Goal: Transaction & Acquisition: Purchase product/service

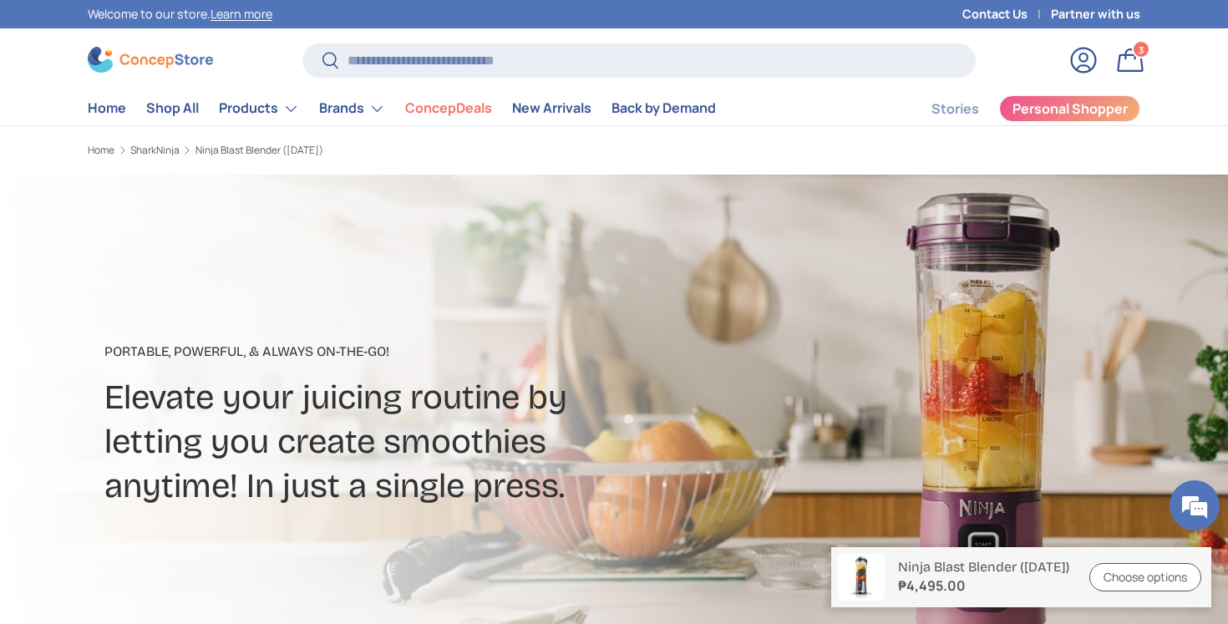
click at [1032, 592] on strong "₱4,495.00" at bounding box center [983, 586] width 171 height 20
click at [1135, 56] on link "Bag 3 3 items" at bounding box center [1130, 60] width 37 height 37
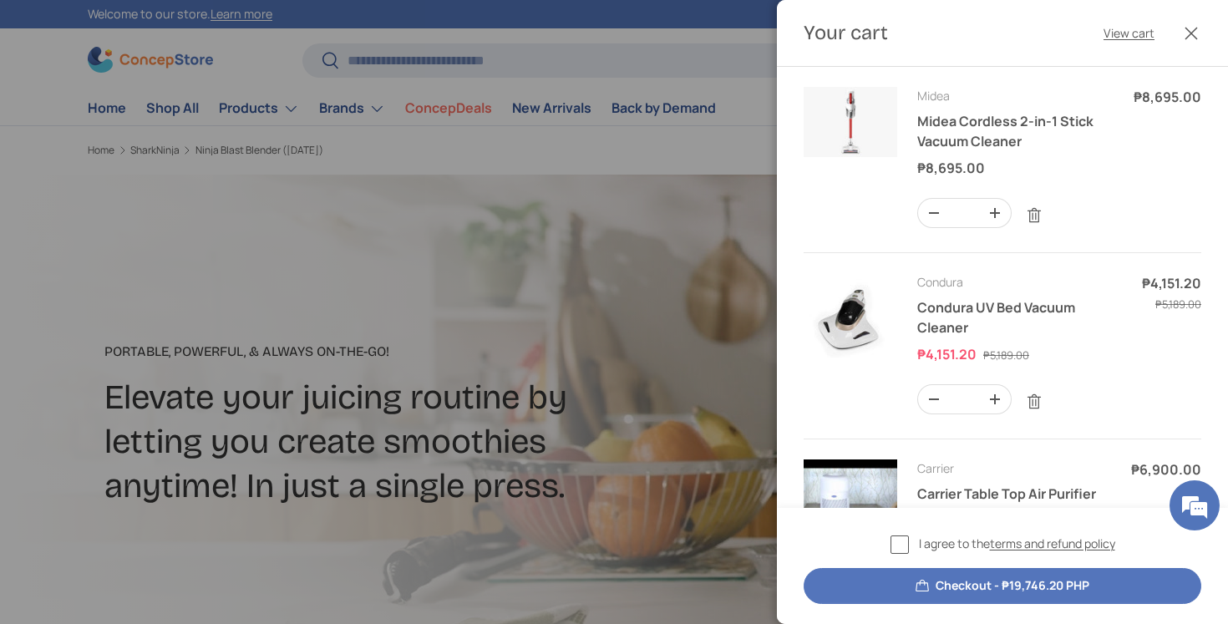
click at [1192, 42] on button "Close" at bounding box center [1191, 33] width 37 height 37
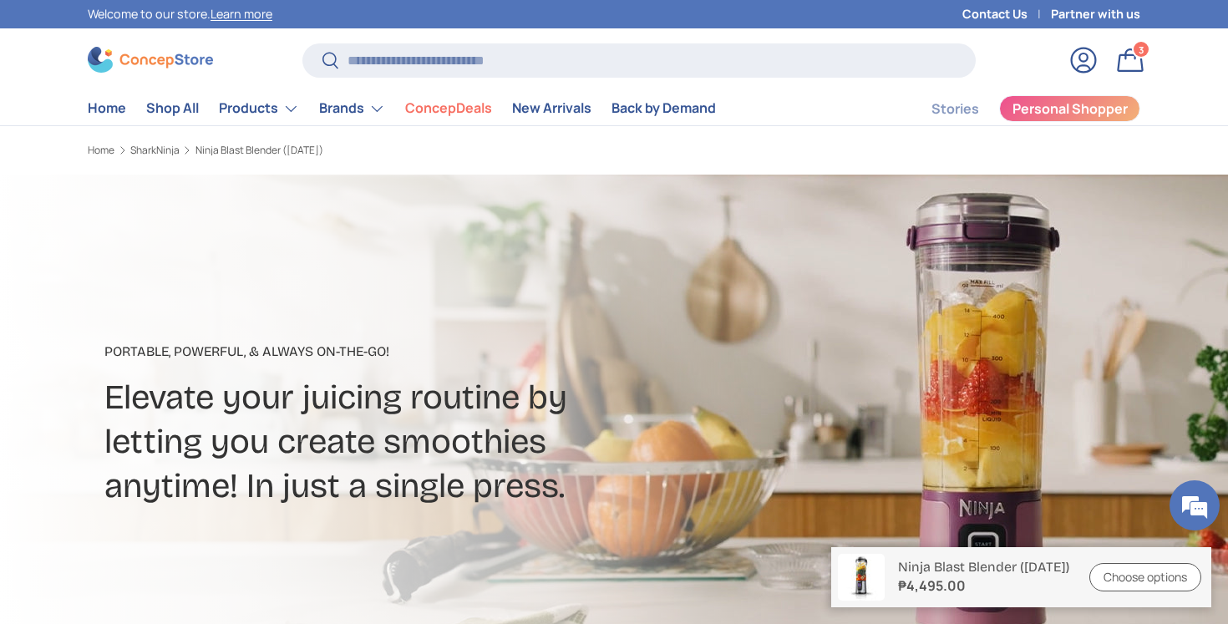
click at [1004, 67] on div "Log in Bag 3 3 items" at bounding box center [1062, 60] width 173 height 37
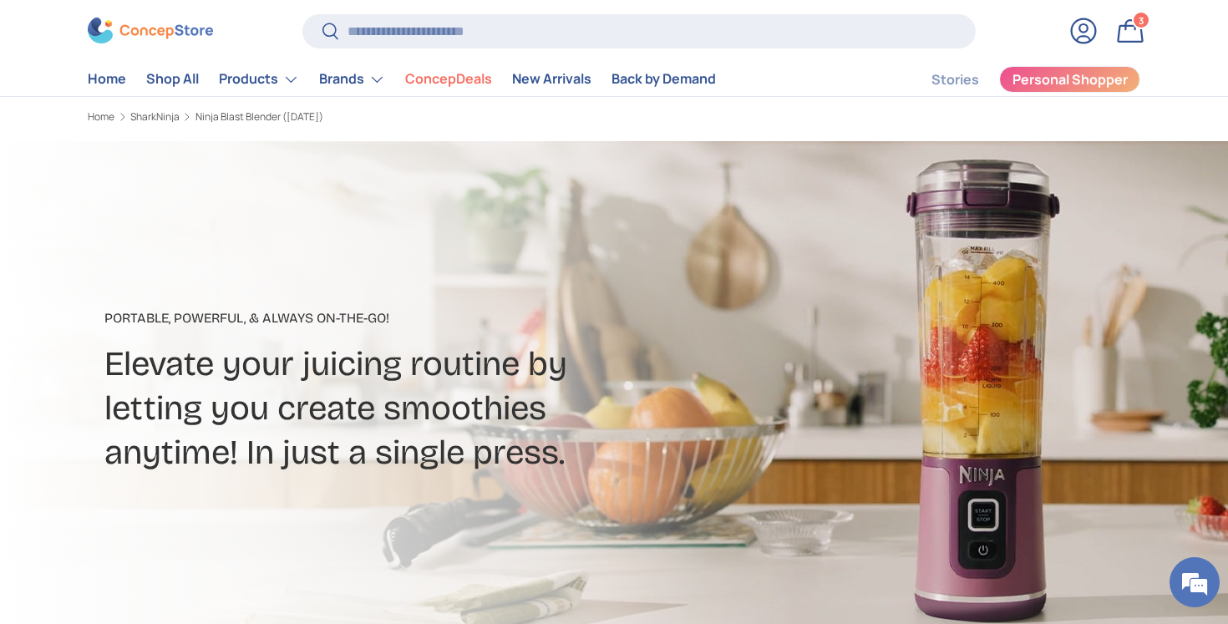
scroll to position [64, 0]
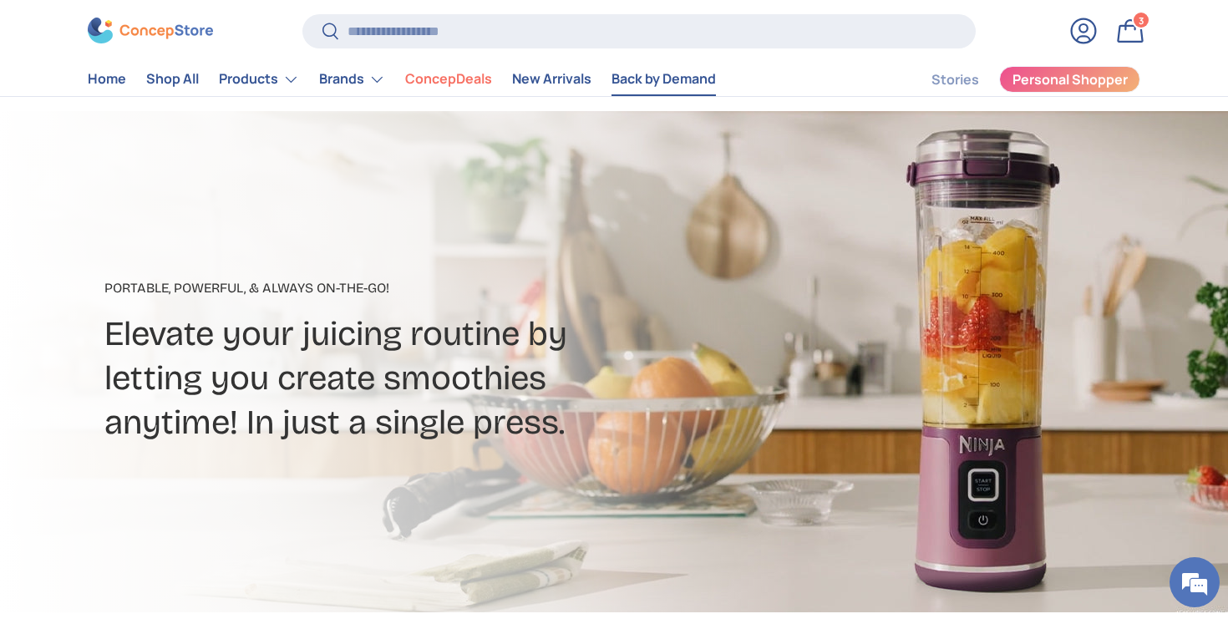
click at [687, 88] on link "Back by Demand" at bounding box center [664, 80] width 104 height 33
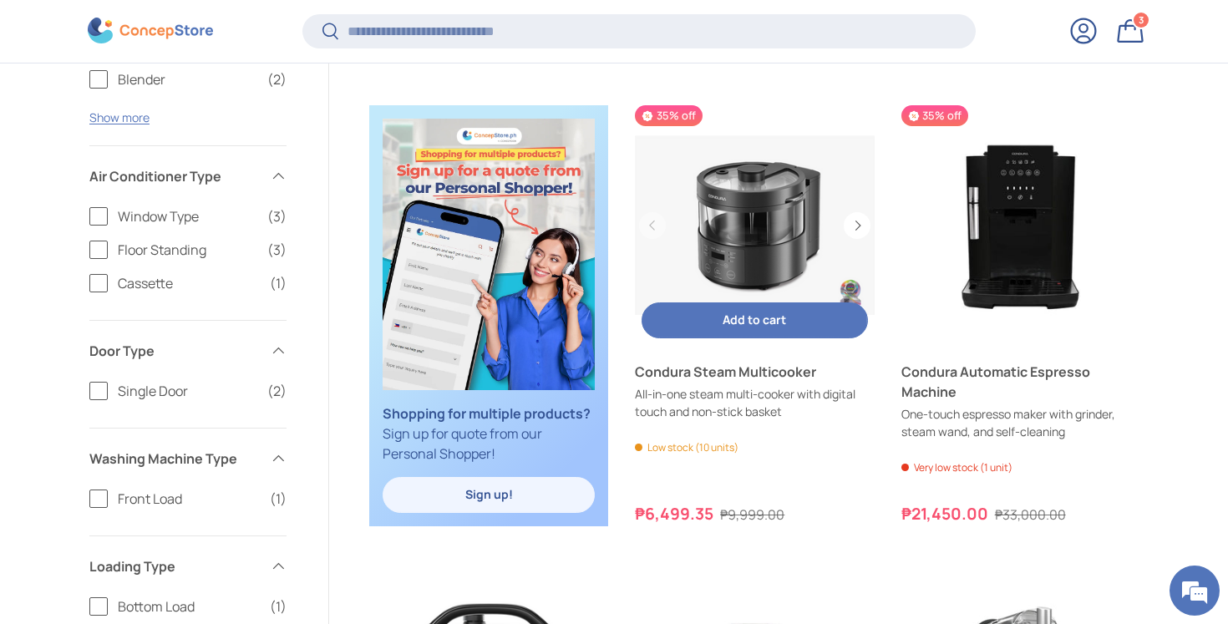
scroll to position [791, 0]
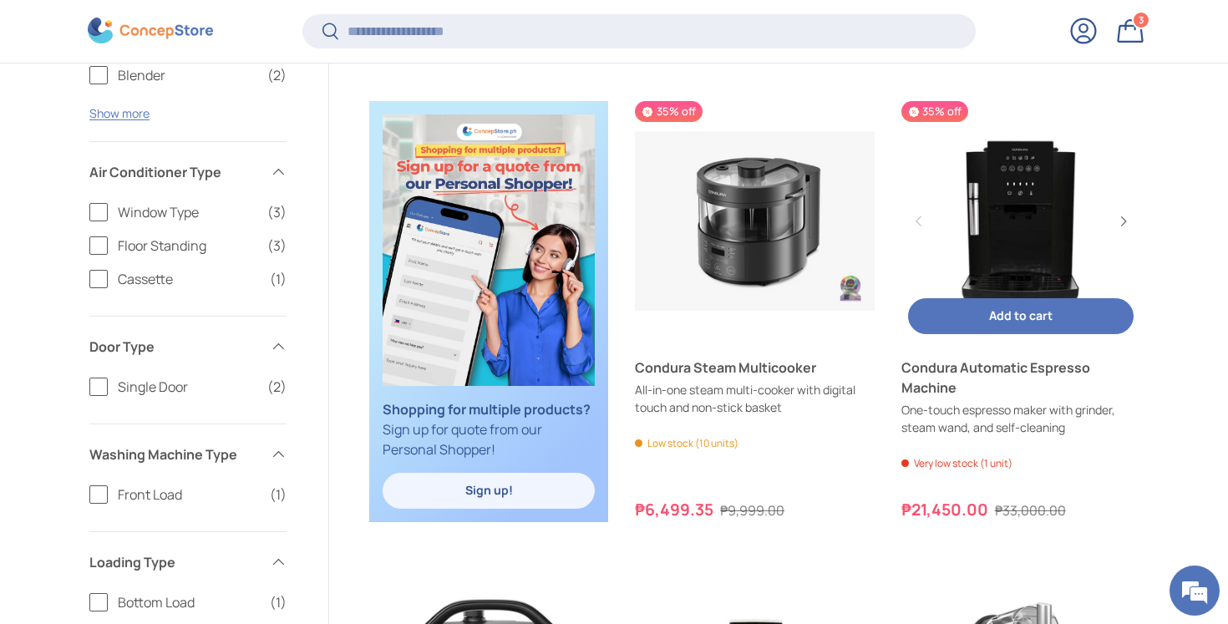
click at [1001, 309] on span "Add to cart" at bounding box center [1021, 316] width 64 height 16
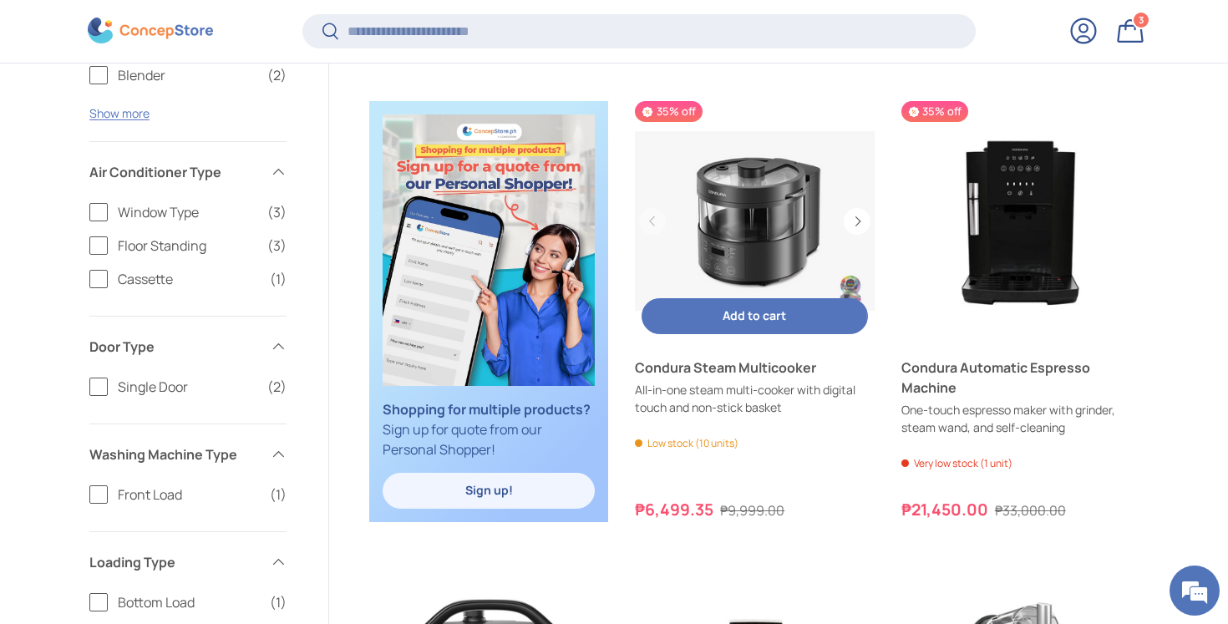
click at [780, 318] on span "Add to cart" at bounding box center [755, 316] width 64 height 16
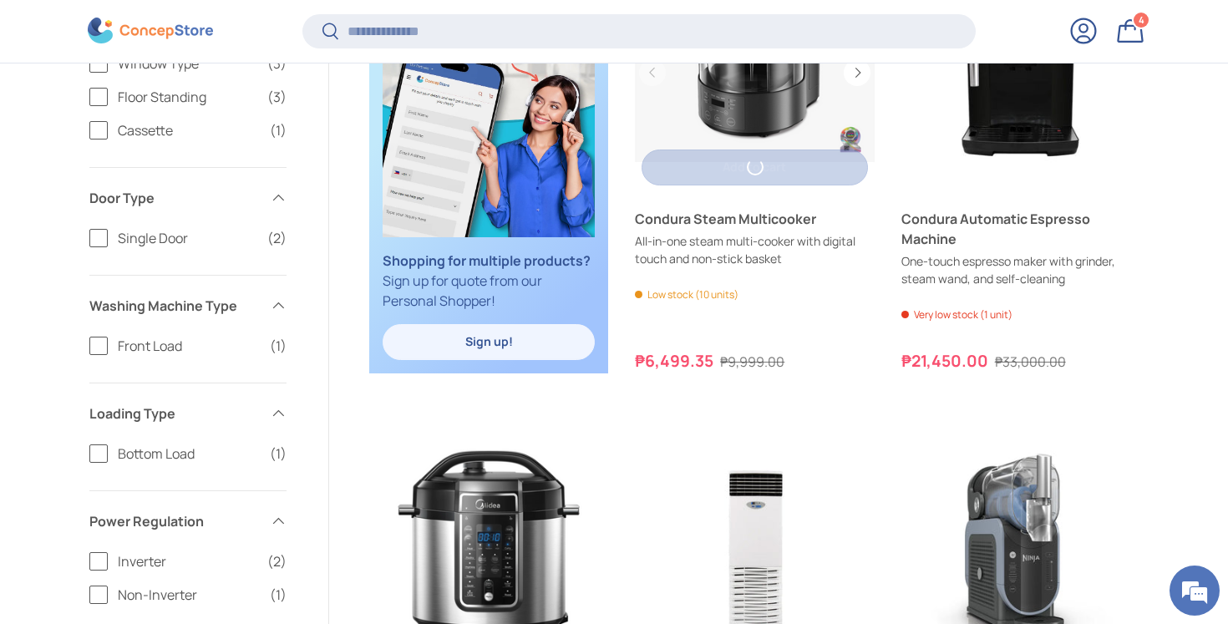
scroll to position [0, 0]
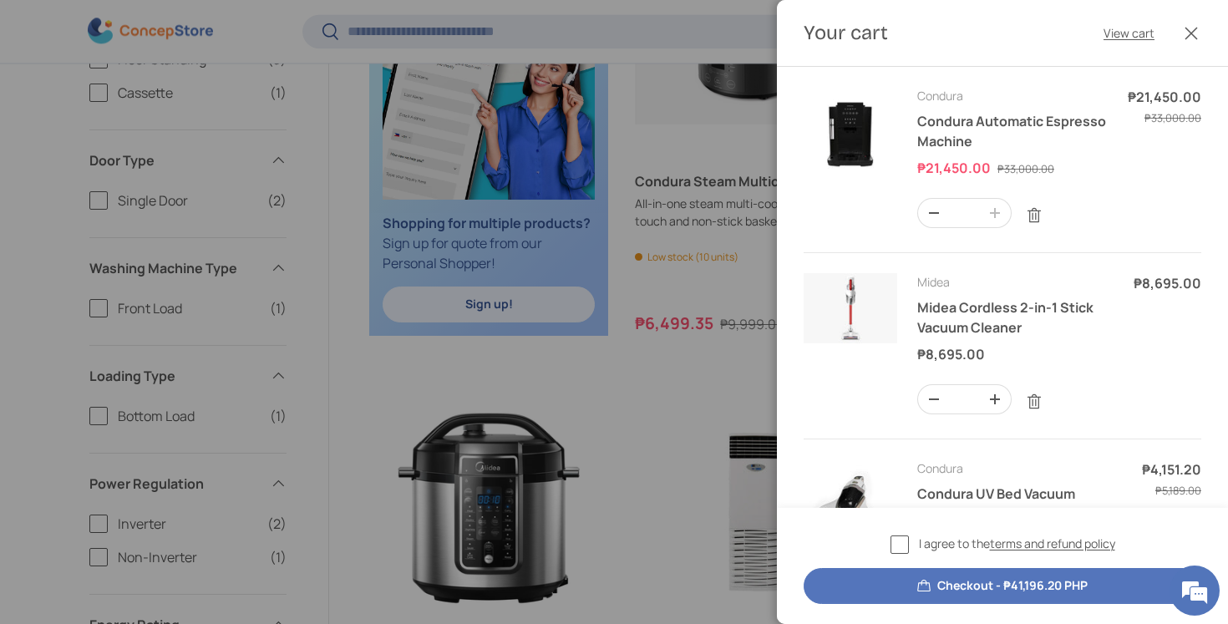
click at [1201, 23] on button "Close" at bounding box center [1191, 33] width 37 height 37
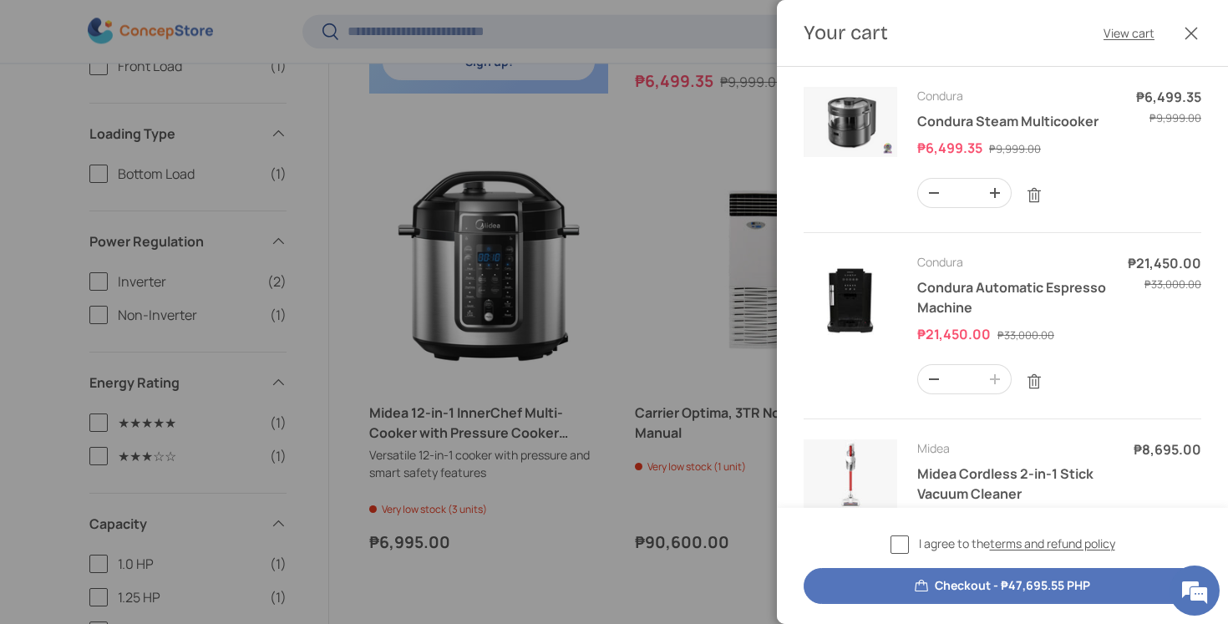
click at [1192, 27] on button "Close" at bounding box center [1191, 33] width 37 height 37
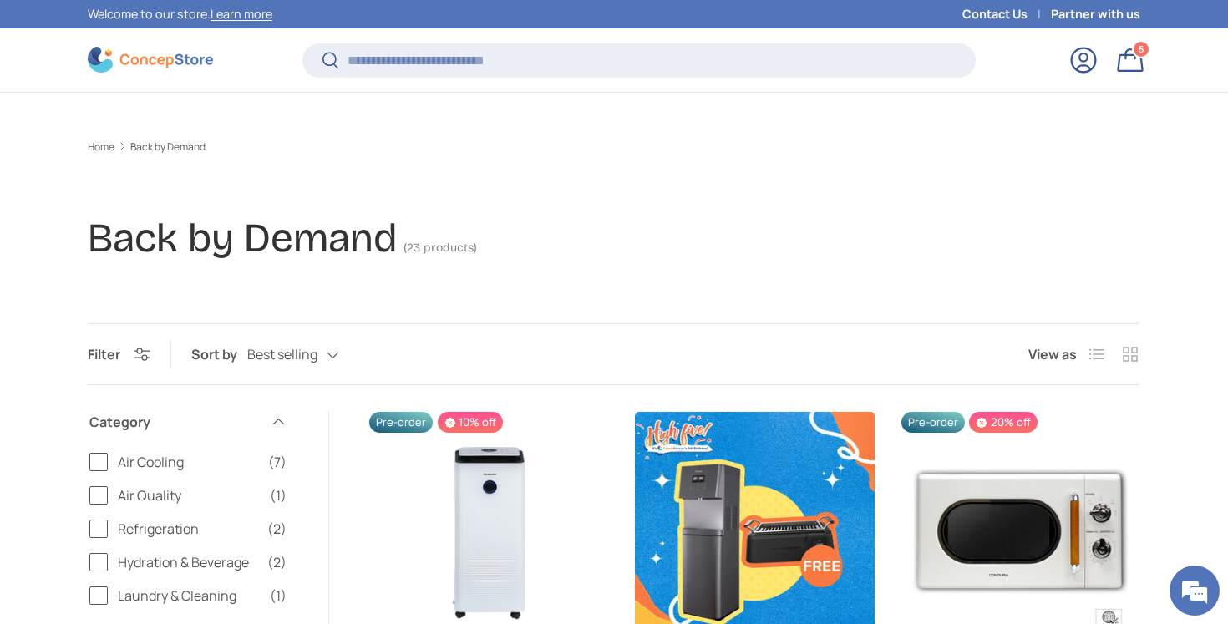
scroll to position [1220, 0]
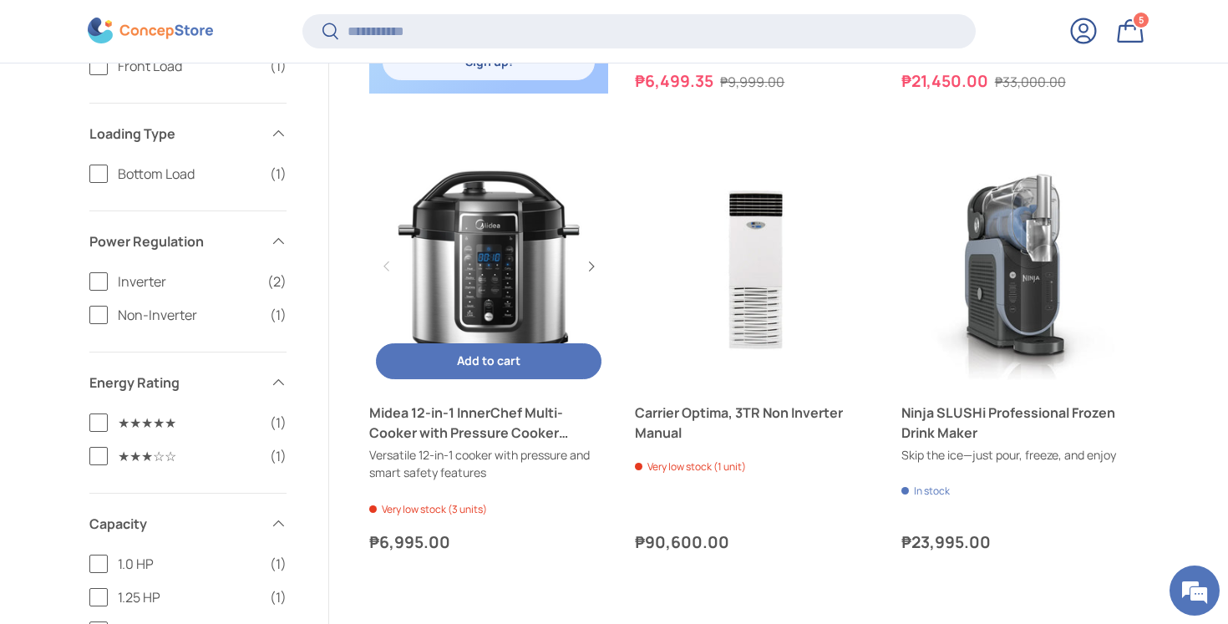
click at [497, 358] on span "Add to cart" at bounding box center [489, 361] width 64 height 16
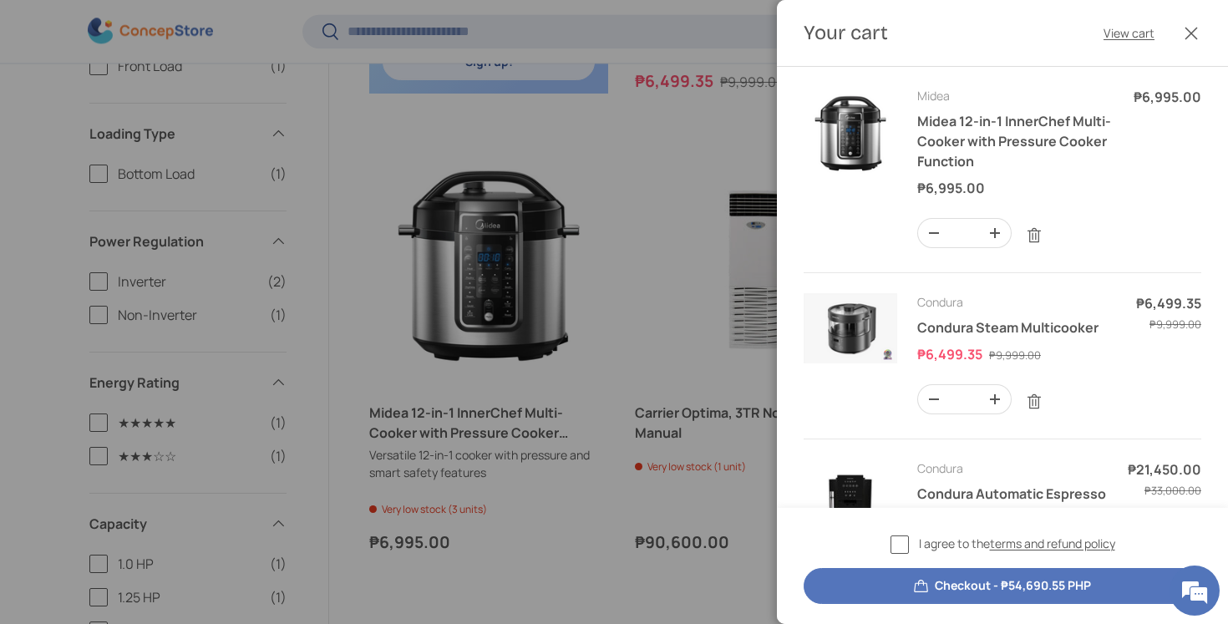
click at [975, 361] on div at bounding box center [614, 312] width 1228 height 624
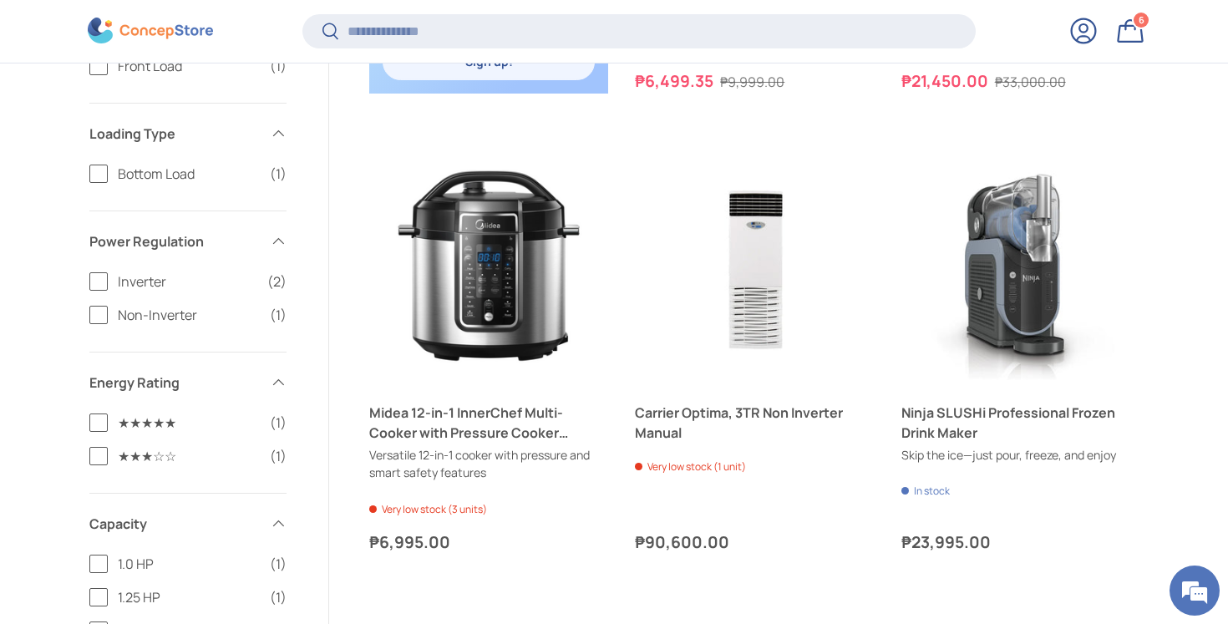
click at [1133, 29] on link "Bag 6 6 items" at bounding box center [1130, 31] width 37 height 37
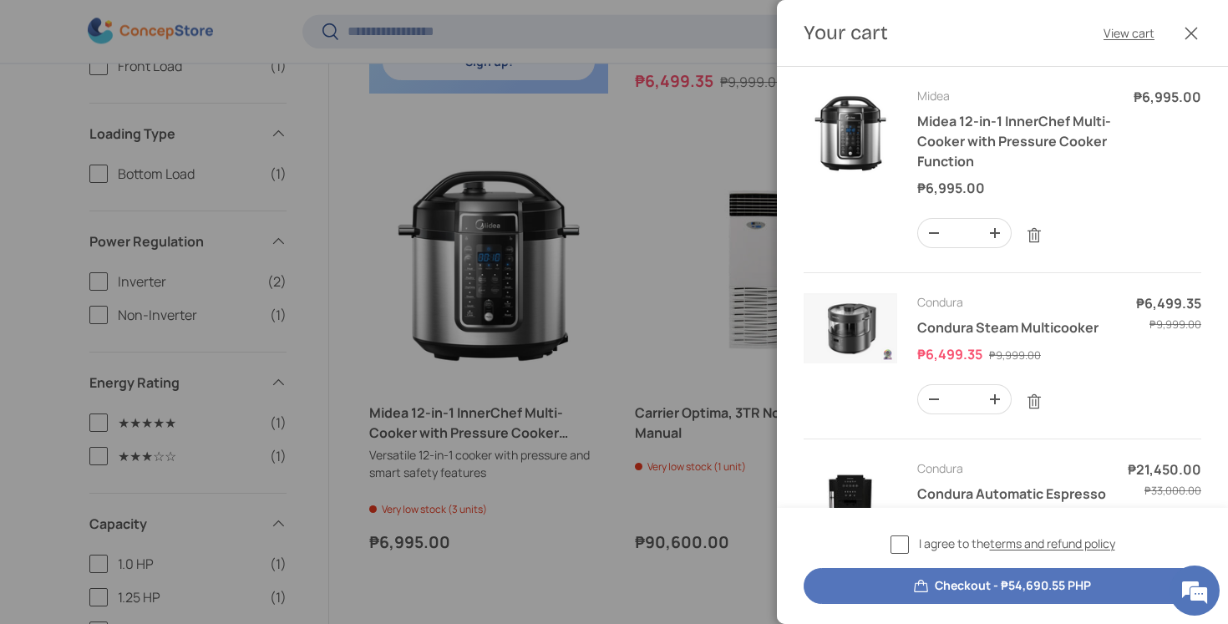
scroll to position [0, 0]
click at [1194, 33] on button "Close" at bounding box center [1191, 33] width 37 height 37
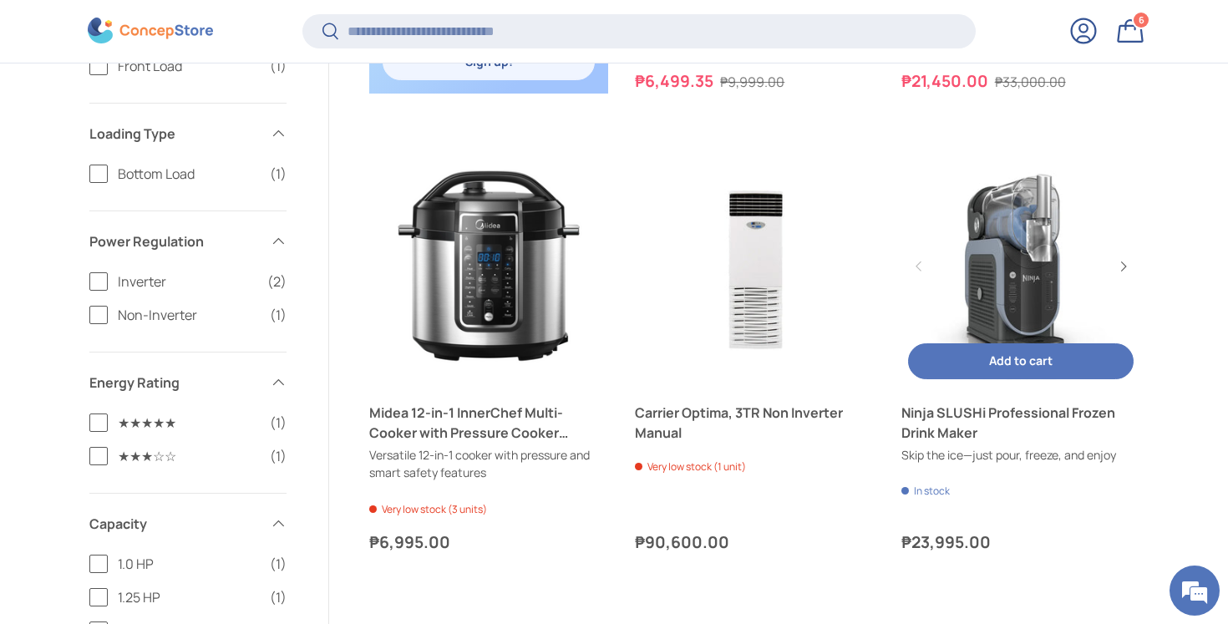
click at [999, 364] on span "Add to cart" at bounding box center [1021, 361] width 64 height 16
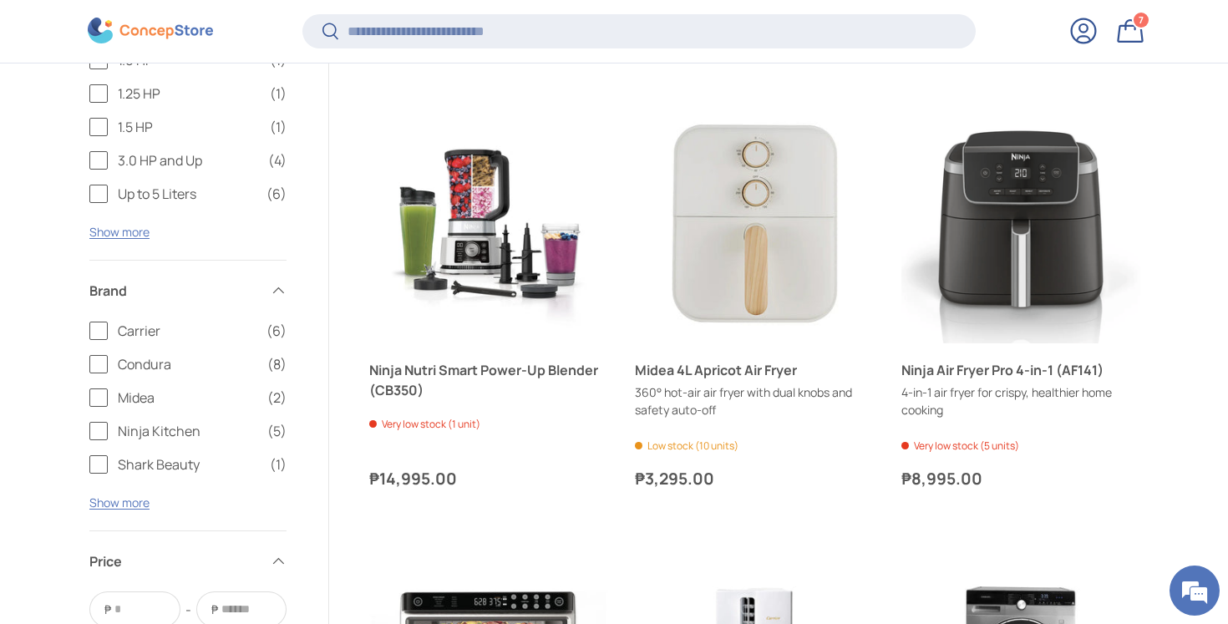
scroll to position [0, 0]
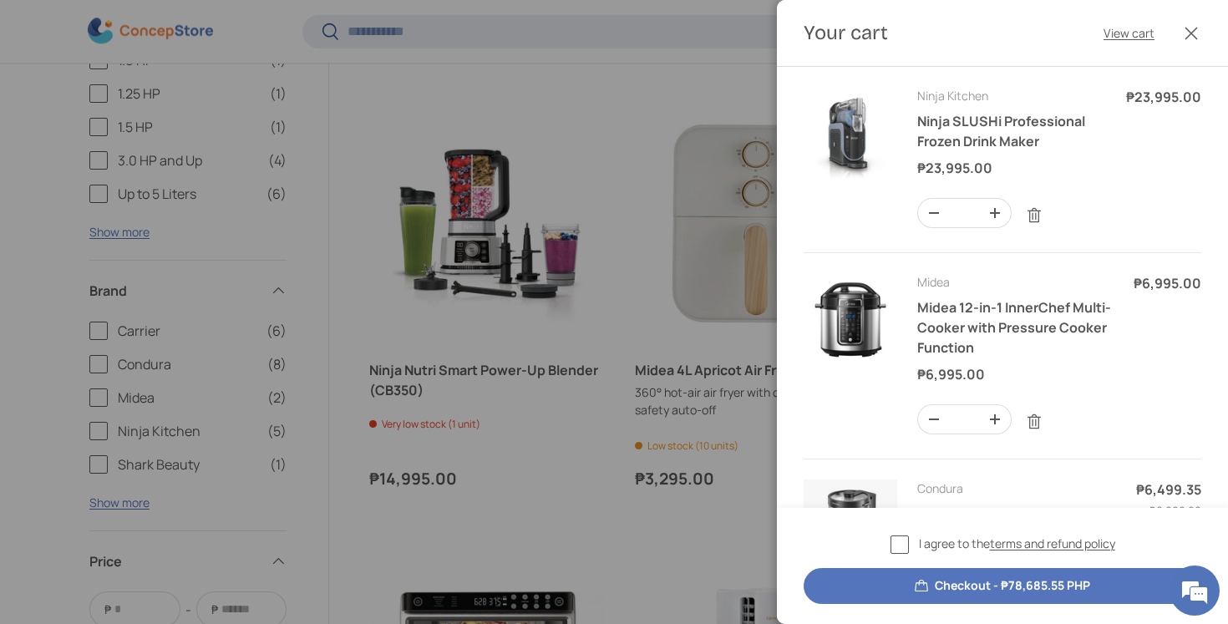
click at [1191, 32] on button "Close" at bounding box center [1191, 33] width 37 height 37
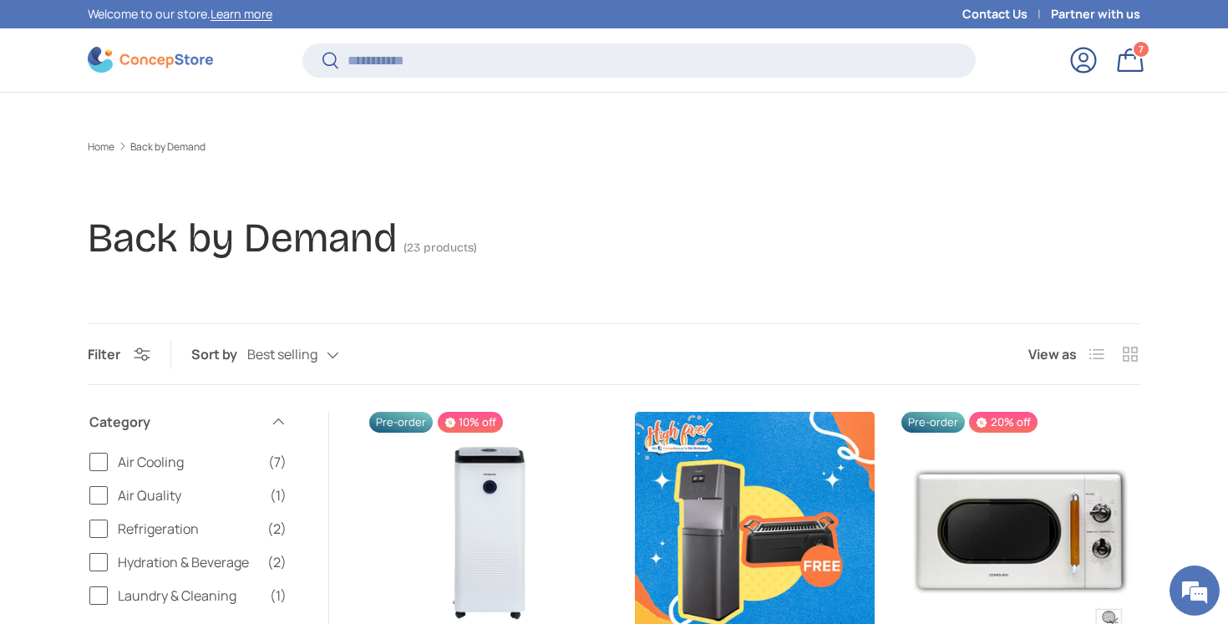
scroll to position [1724, 0]
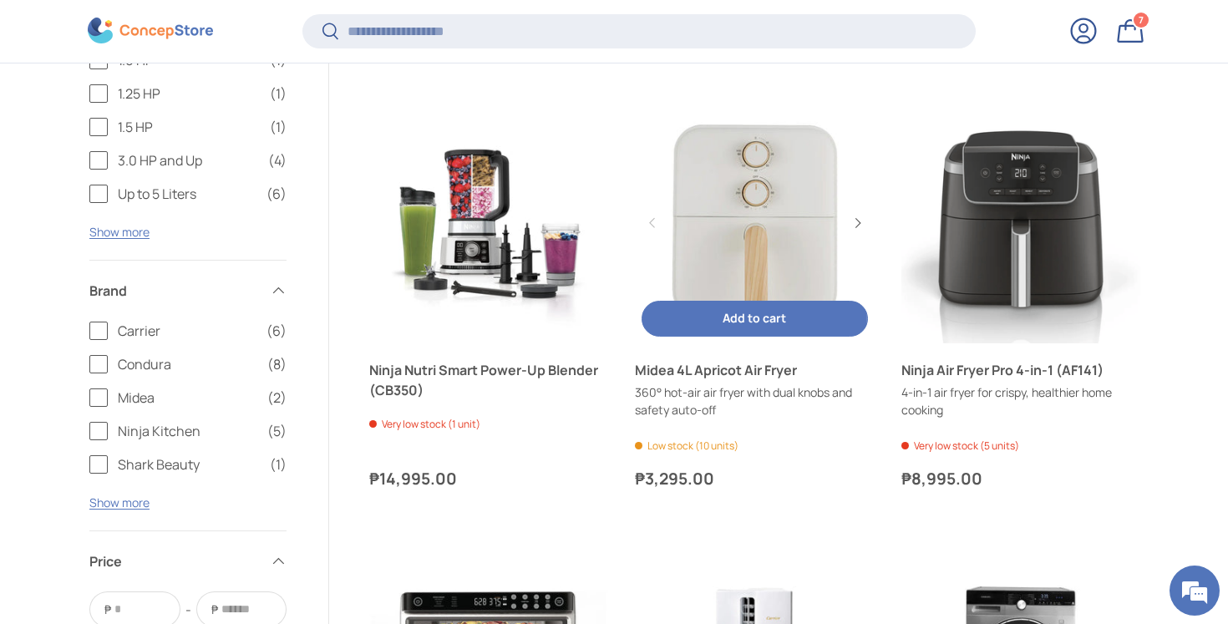
click at [780, 326] on button "Add to cart Add to cart" at bounding box center [755, 319] width 226 height 36
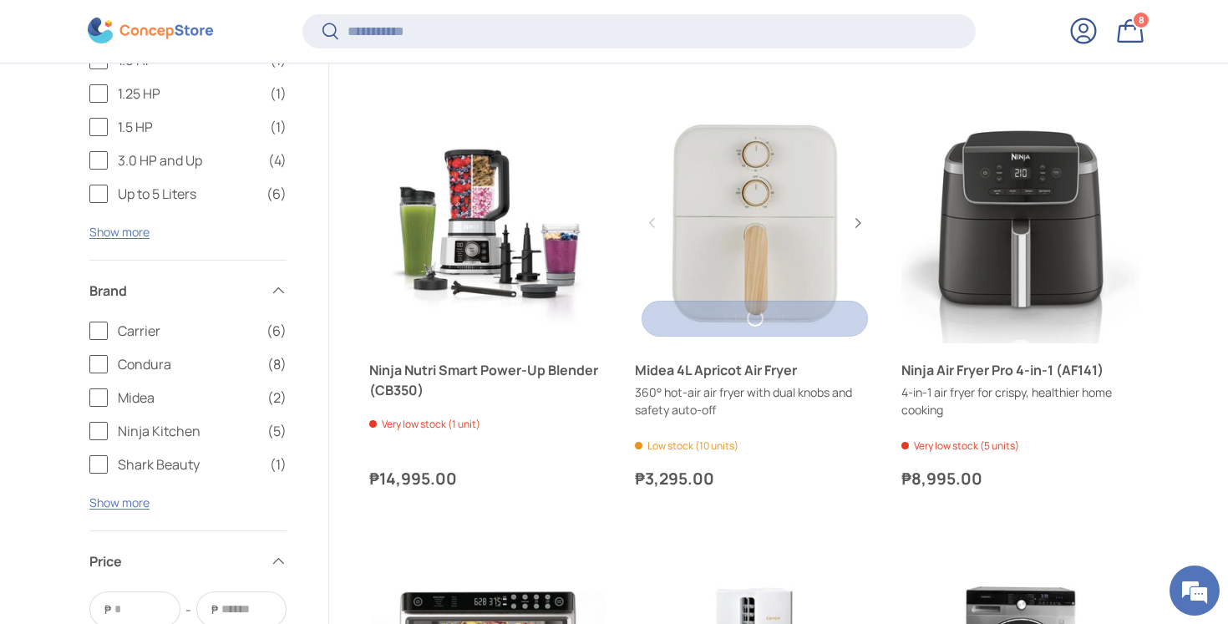
scroll to position [0, 0]
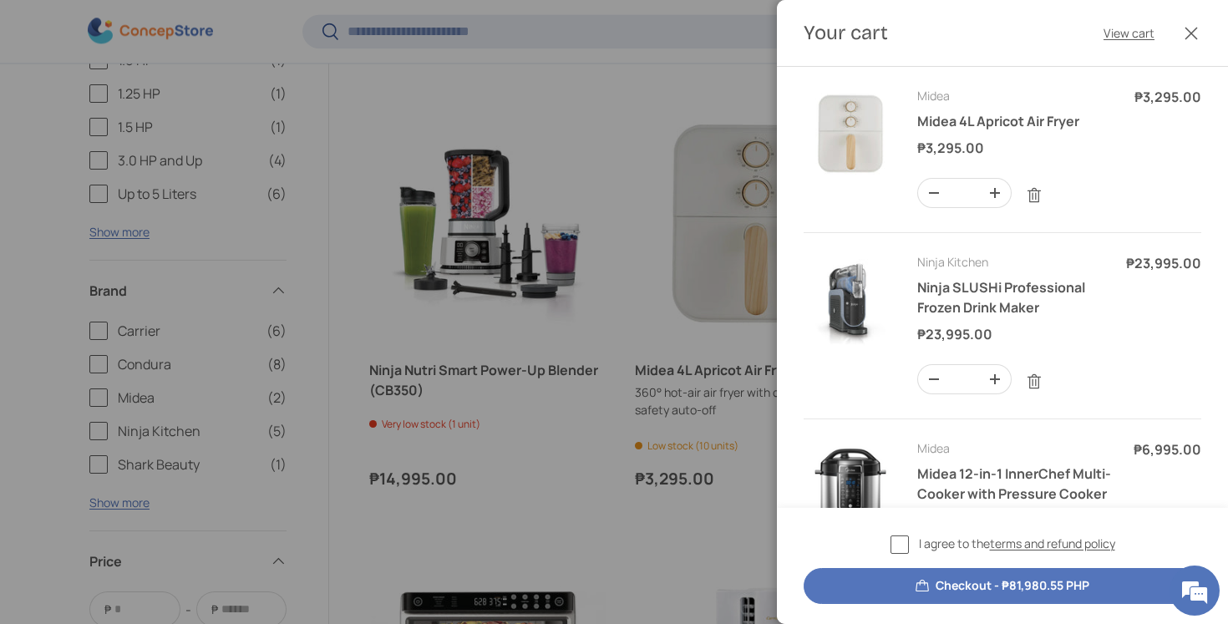
click at [1194, 20] on button "Close" at bounding box center [1191, 33] width 37 height 37
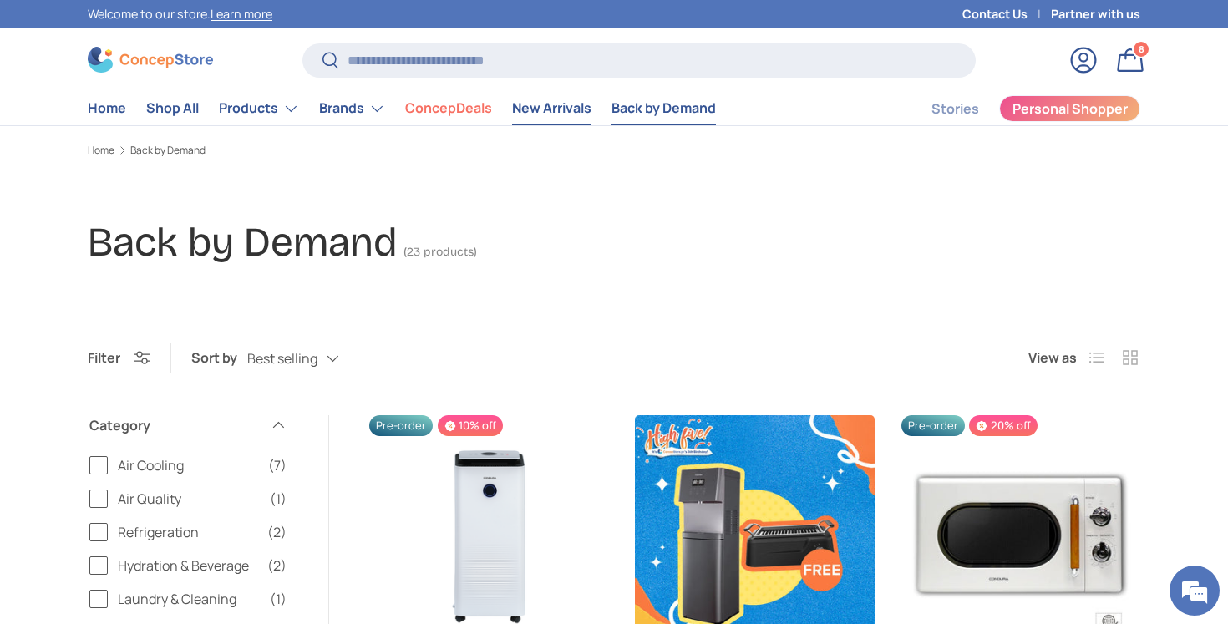
click at [576, 107] on link "New Arrivals" at bounding box center [551, 108] width 79 height 33
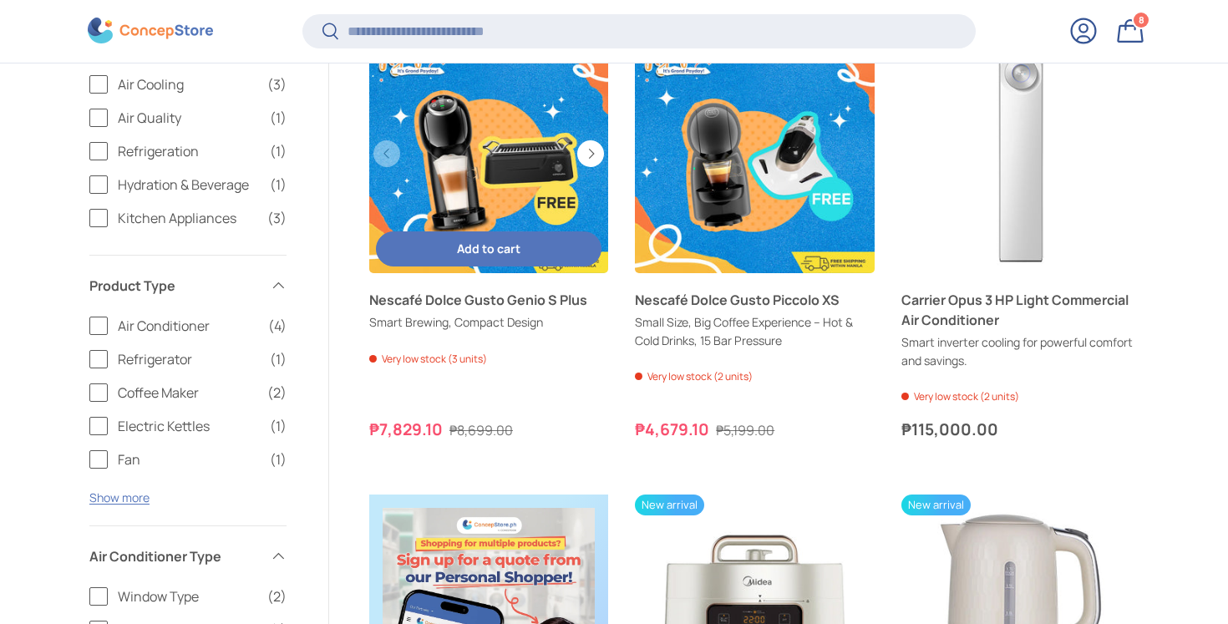
scroll to position [400, 0]
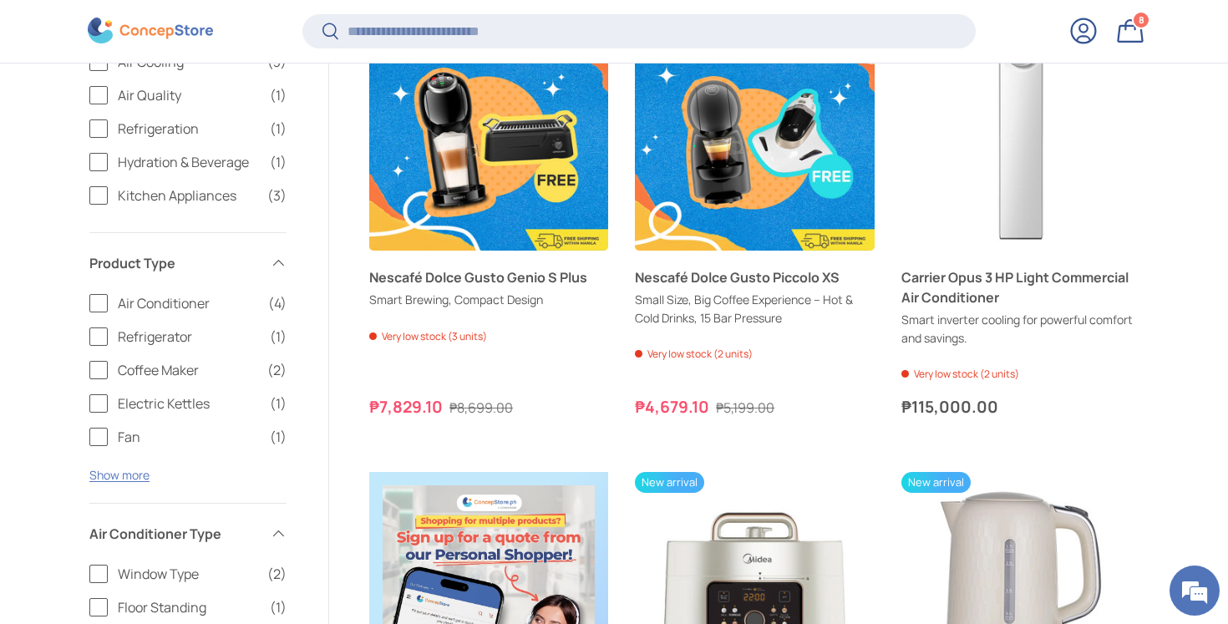
click at [1130, 21] on link "Bag 8 8 items" at bounding box center [1130, 31] width 37 height 37
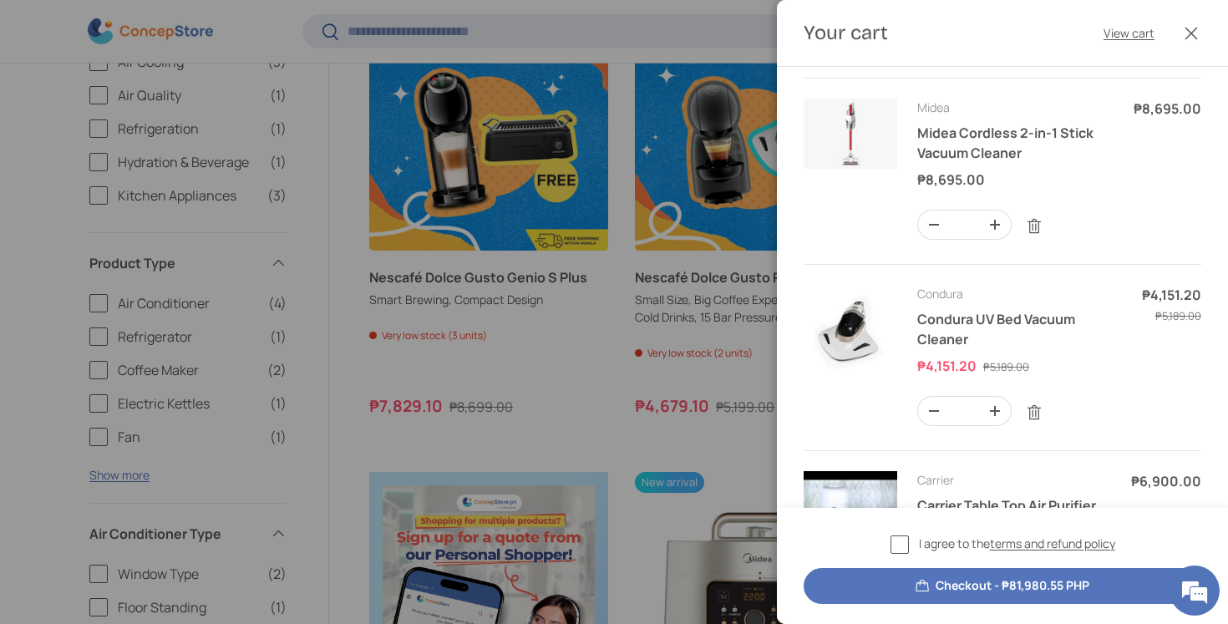
scroll to position [574, 0]
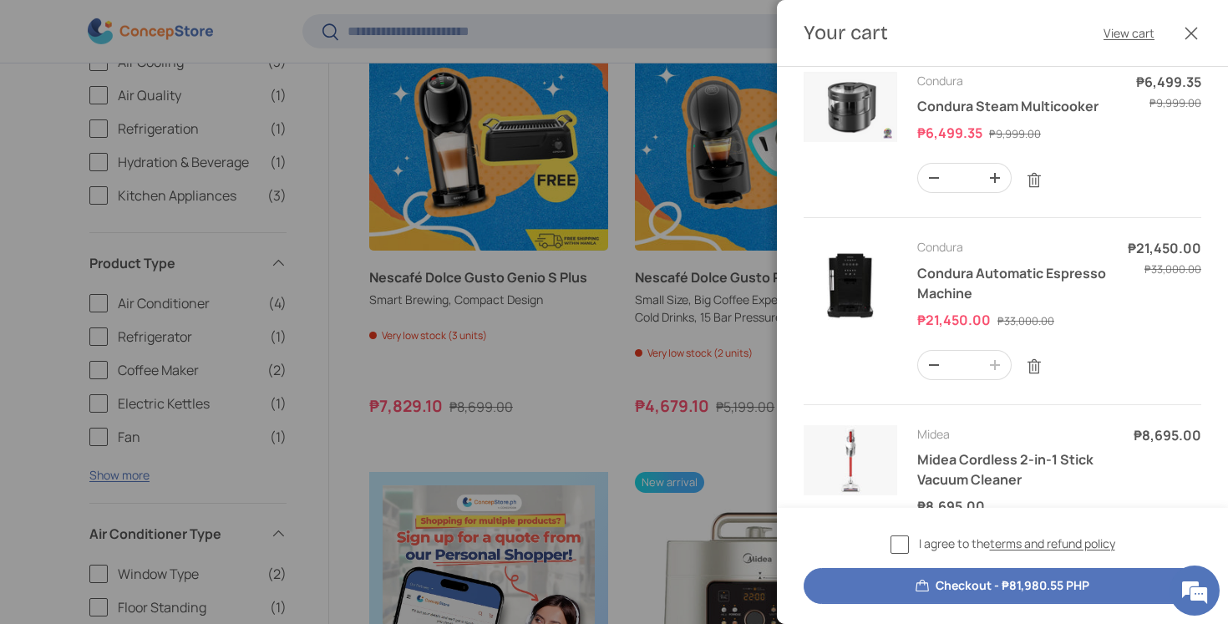
click at [1183, 30] on button "Close" at bounding box center [1191, 33] width 37 height 37
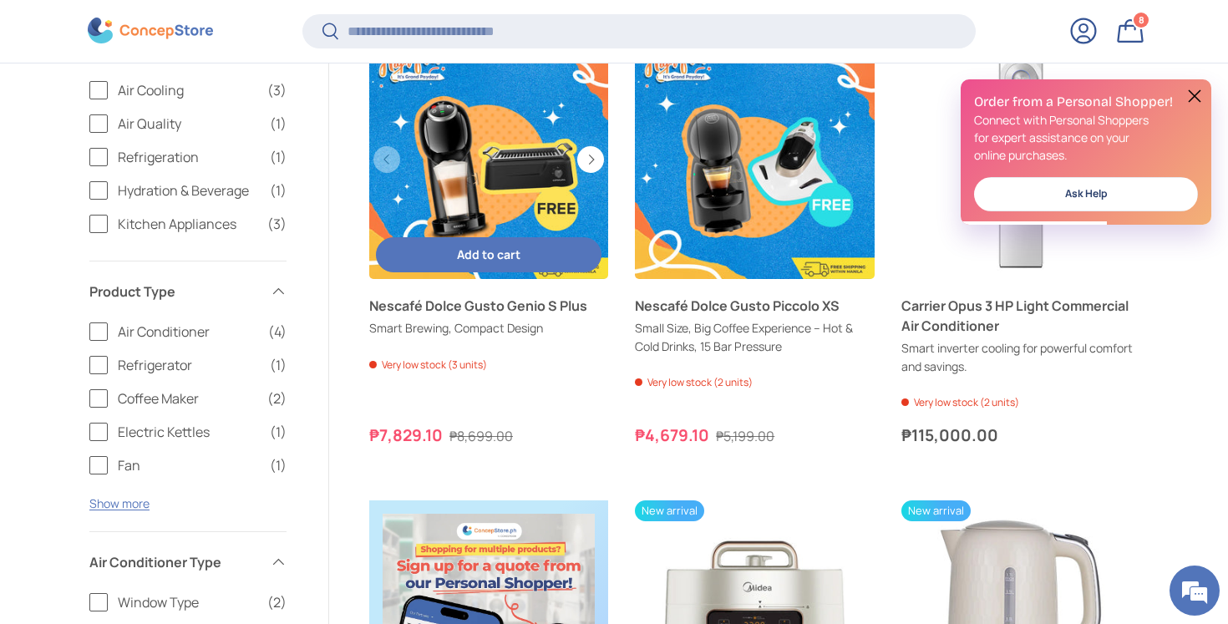
scroll to position [369, 0]
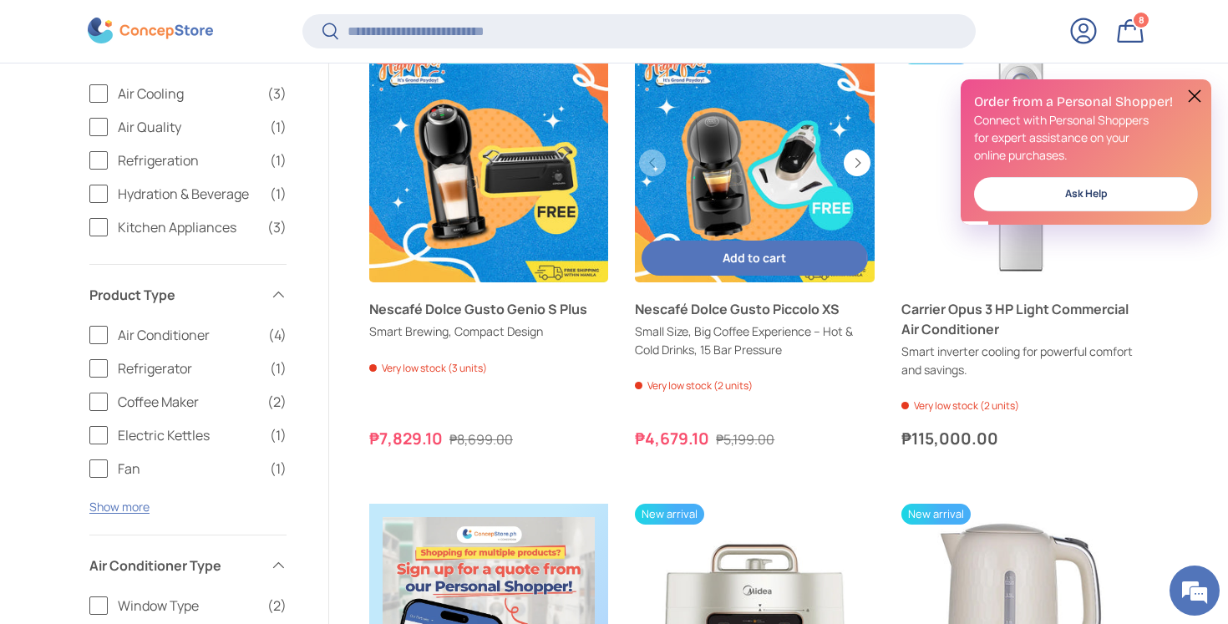
click at [721, 253] on button "Add to cart Add to cart" at bounding box center [755, 259] width 226 height 36
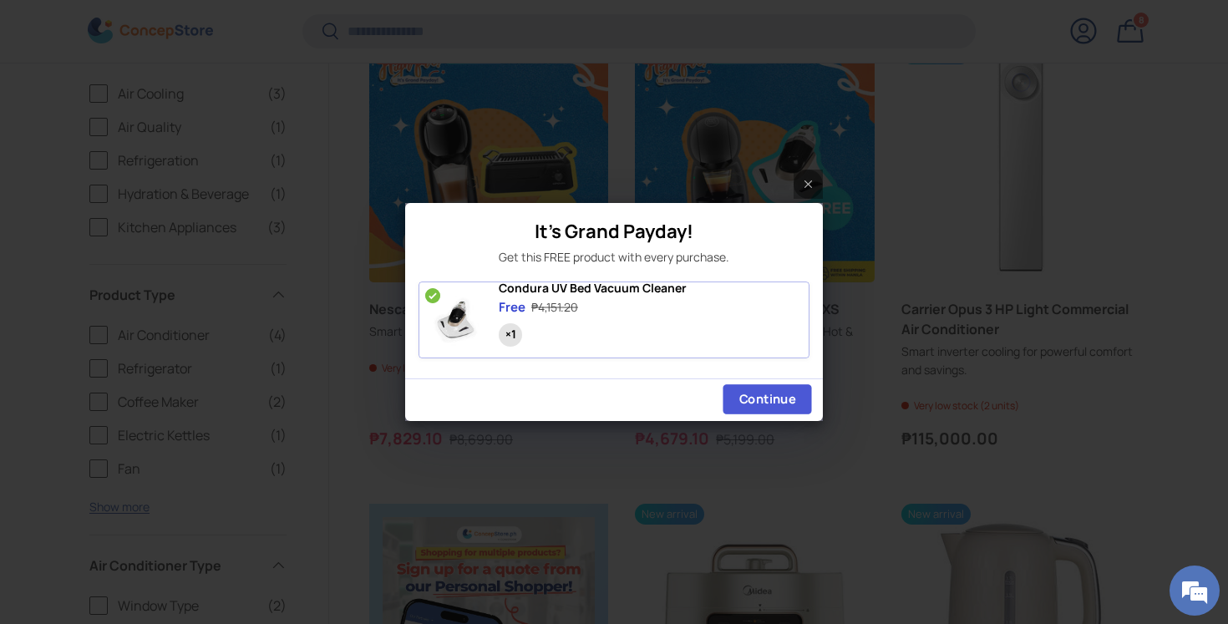
click at [751, 404] on span "Continue" at bounding box center [768, 400] width 56 height 16
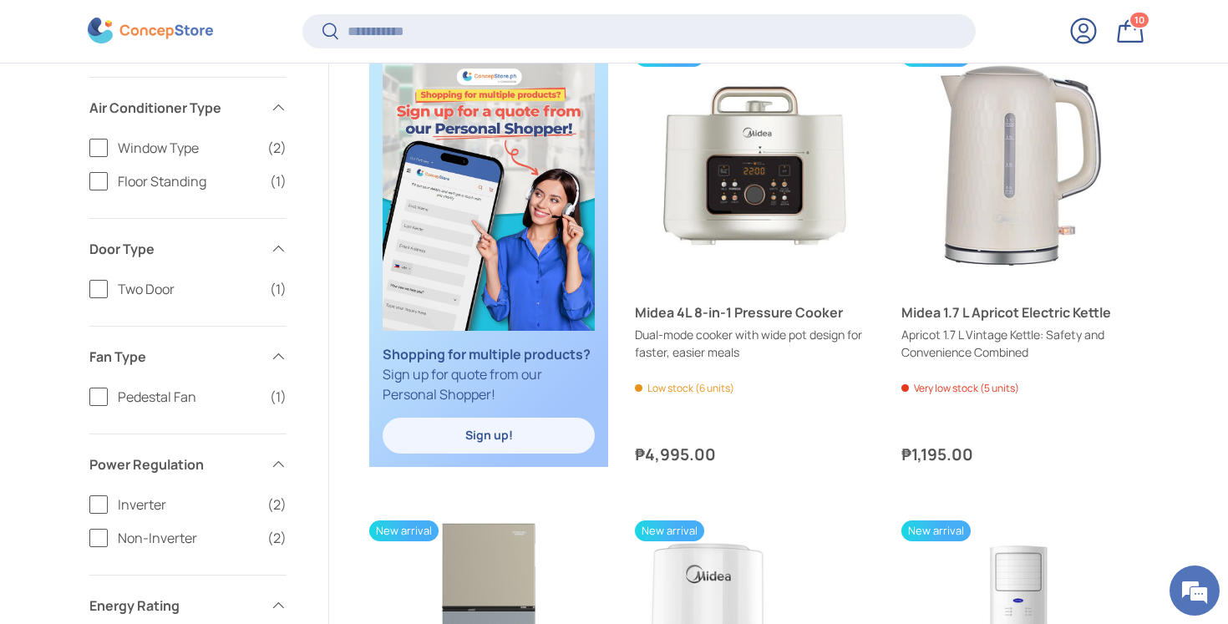
scroll to position [0, 0]
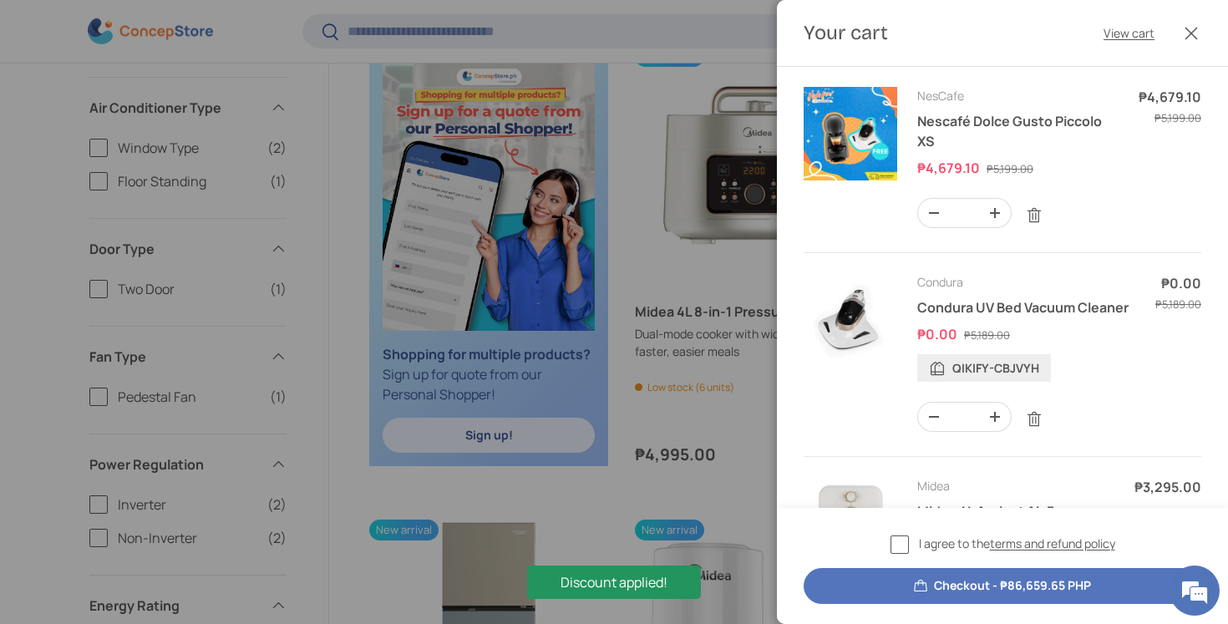
click at [1193, 37] on button "Close" at bounding box center [1191, 33] width 37 height 37
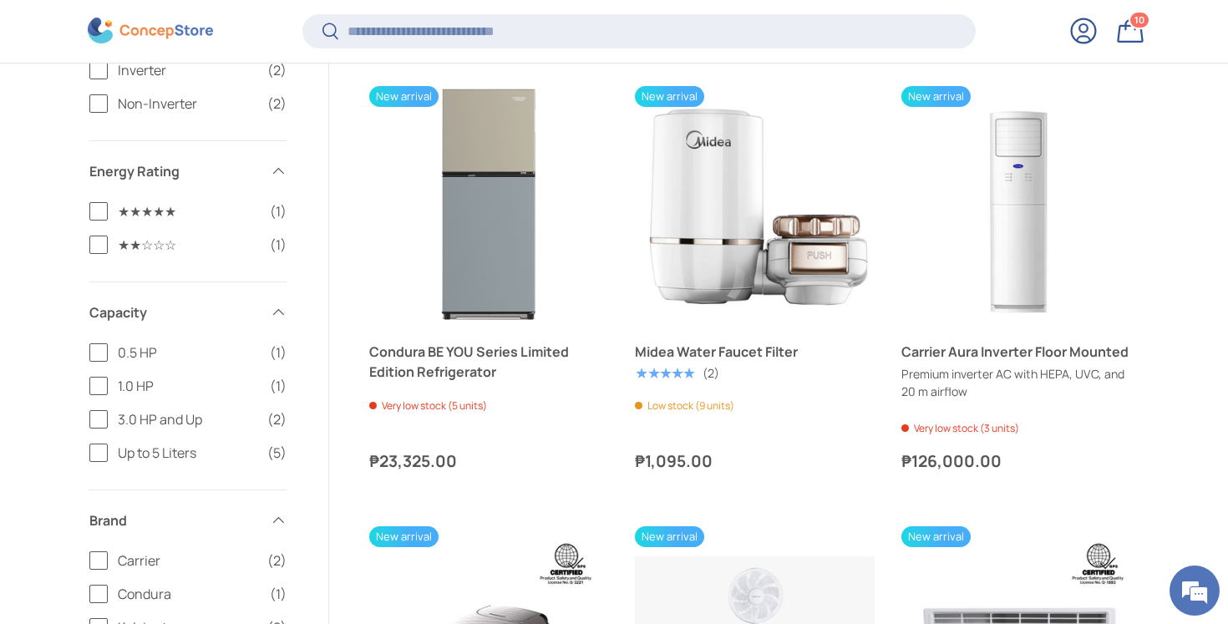
scroll to position [1260, 0]
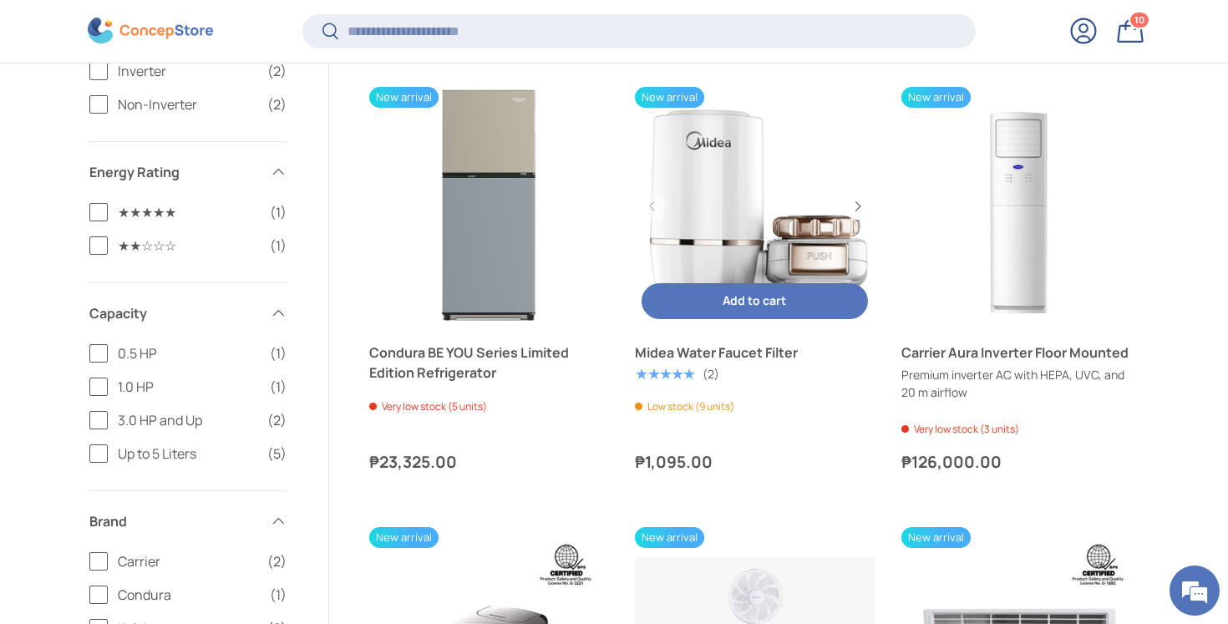
click at [765, 187] on link "Midea Water Faucet Filter" at bounding box center [754, 206] width 239 height 239
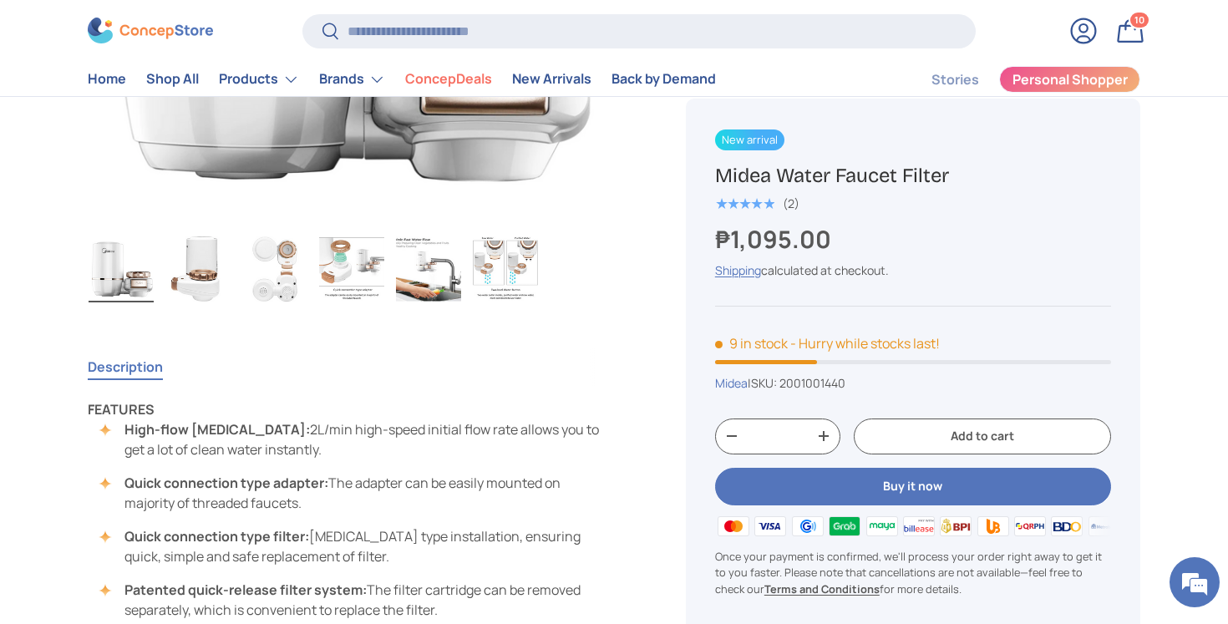
scroll to position [493, 0]
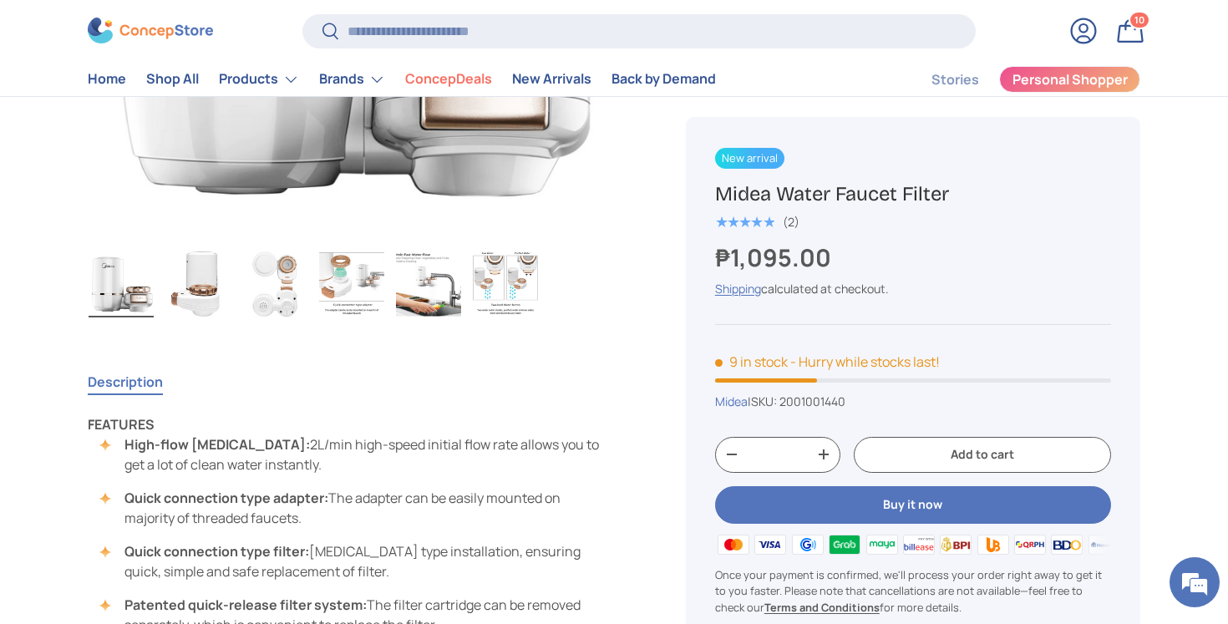
click at [124, 279] on img "Gallery Viewer" at bounding box center [121, 284] width 65 height 67
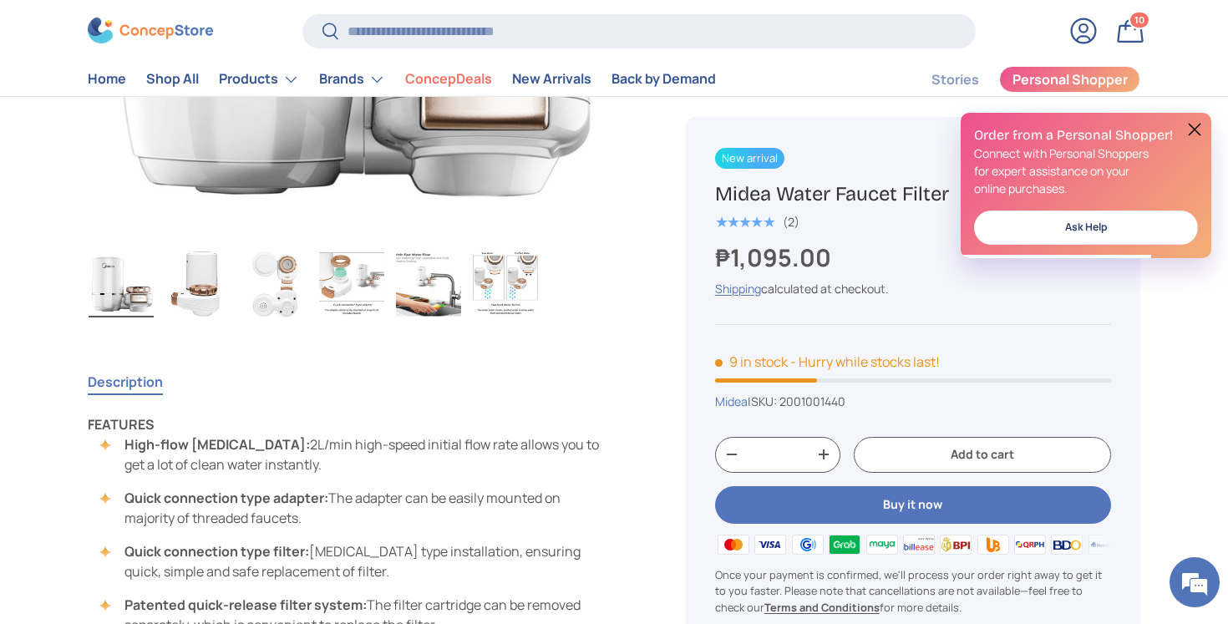
click at [1196, 138] on button at bounding box center [1195, 129] width 20 height 20
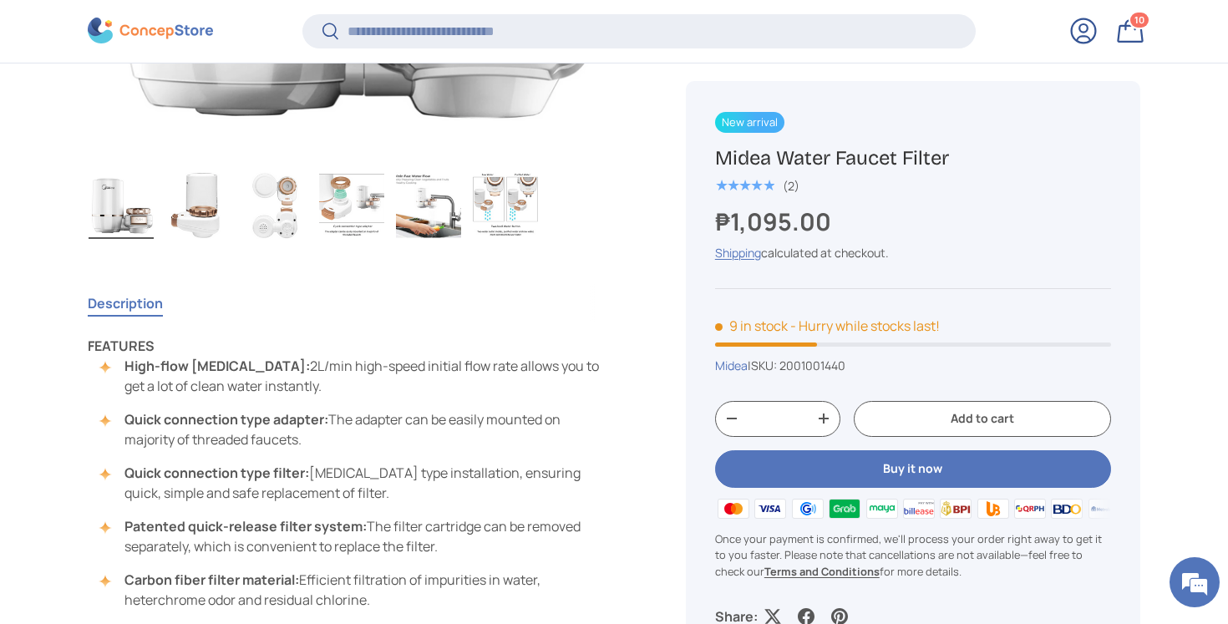
scroll to position [575, 0]
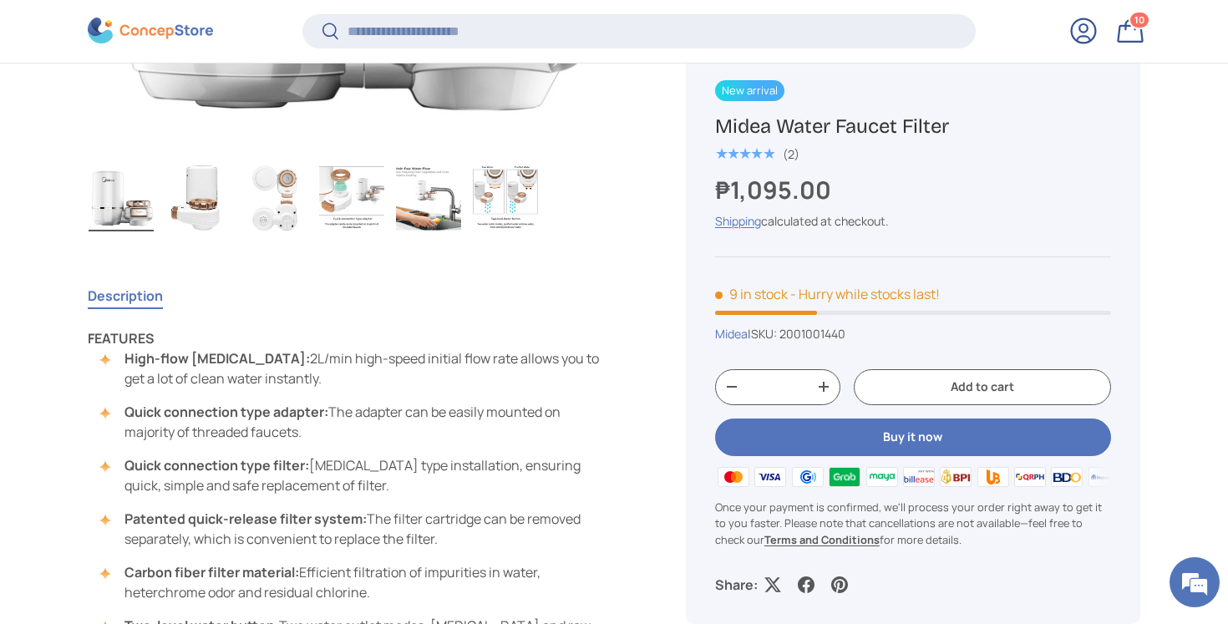
click at [193, 209] on img "Gallery Viewer" at bounding box center [197, 198] width 65 height 67
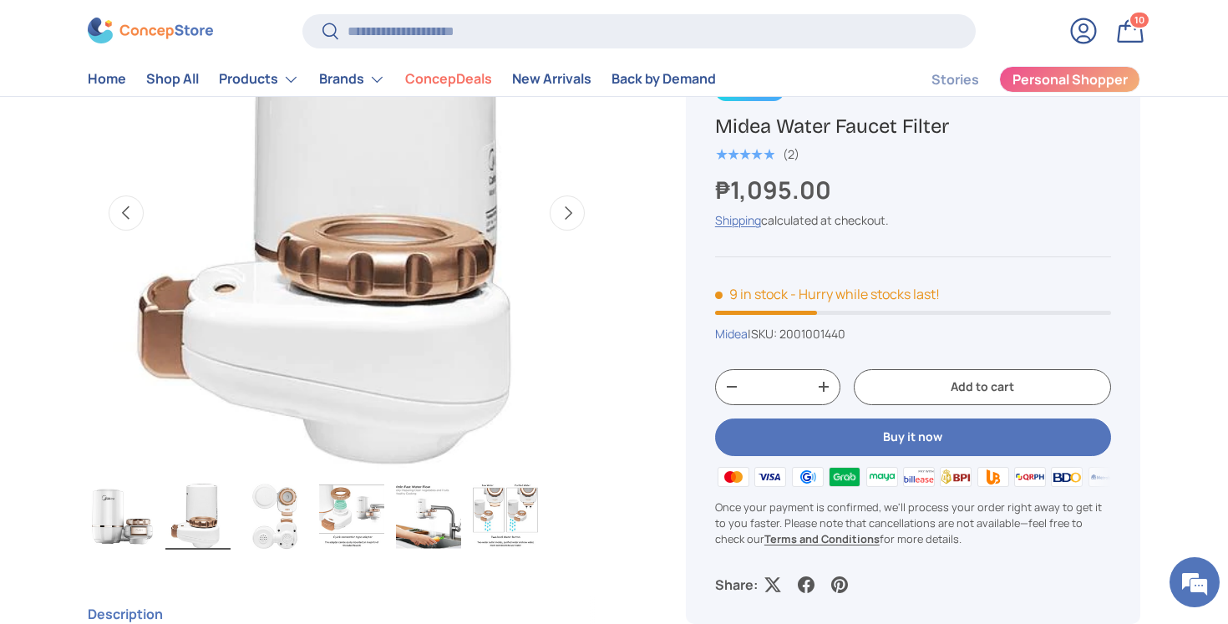
scroll to position [268, 0]
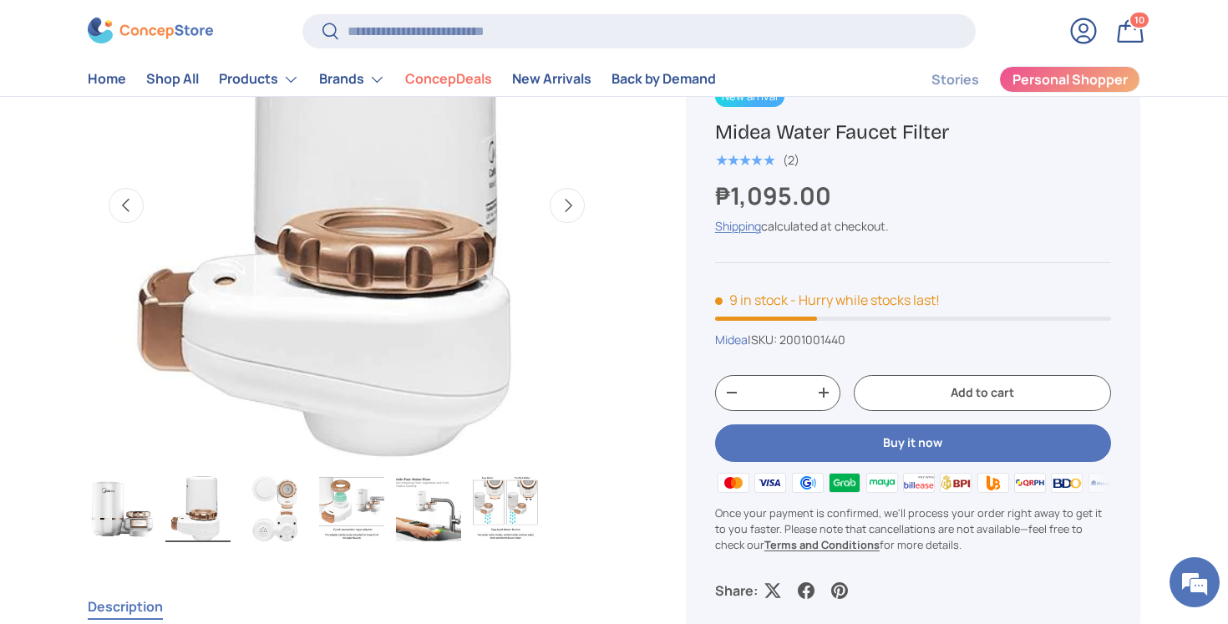
click at [266, 499] on img "Gallery Viewer" at bounding box center [274, 508] width 65 height 67
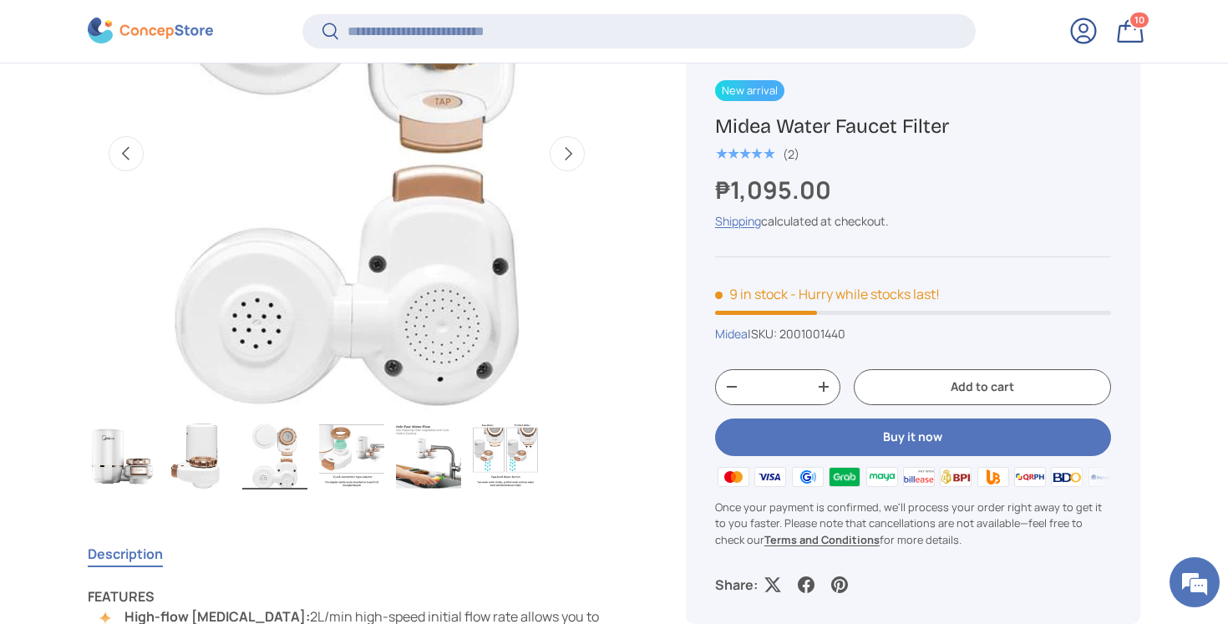
scroll to position [319, 0]
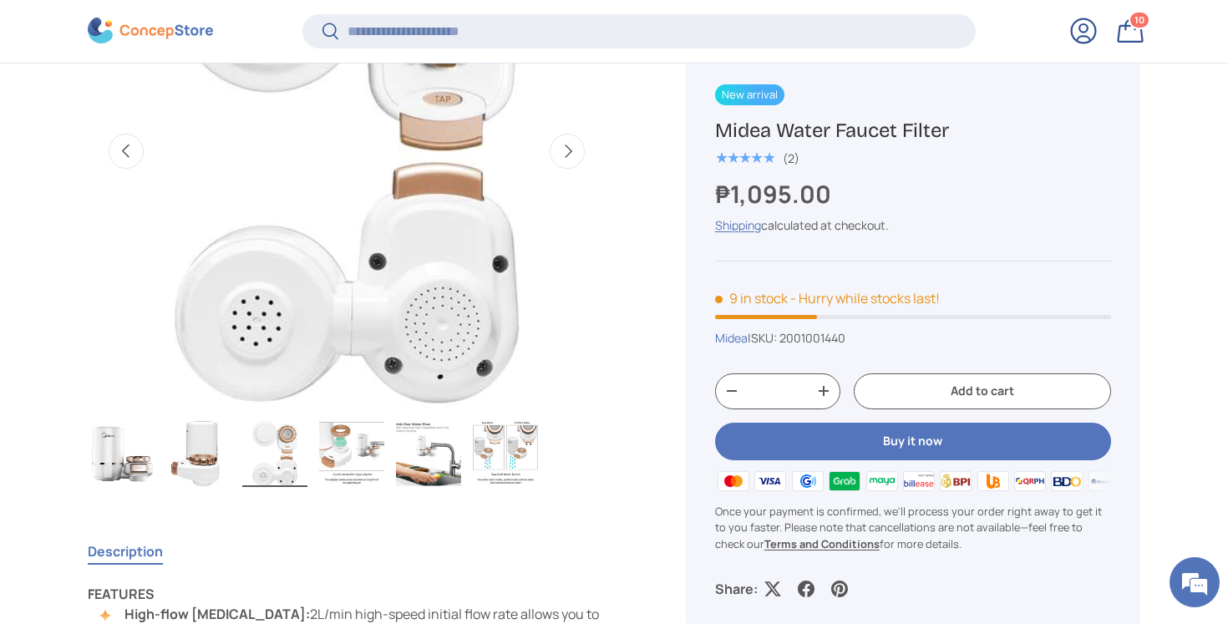
click at [363, 458] on img "Gallery Viewer" at bounding box center [351, 453] width 65 height 67
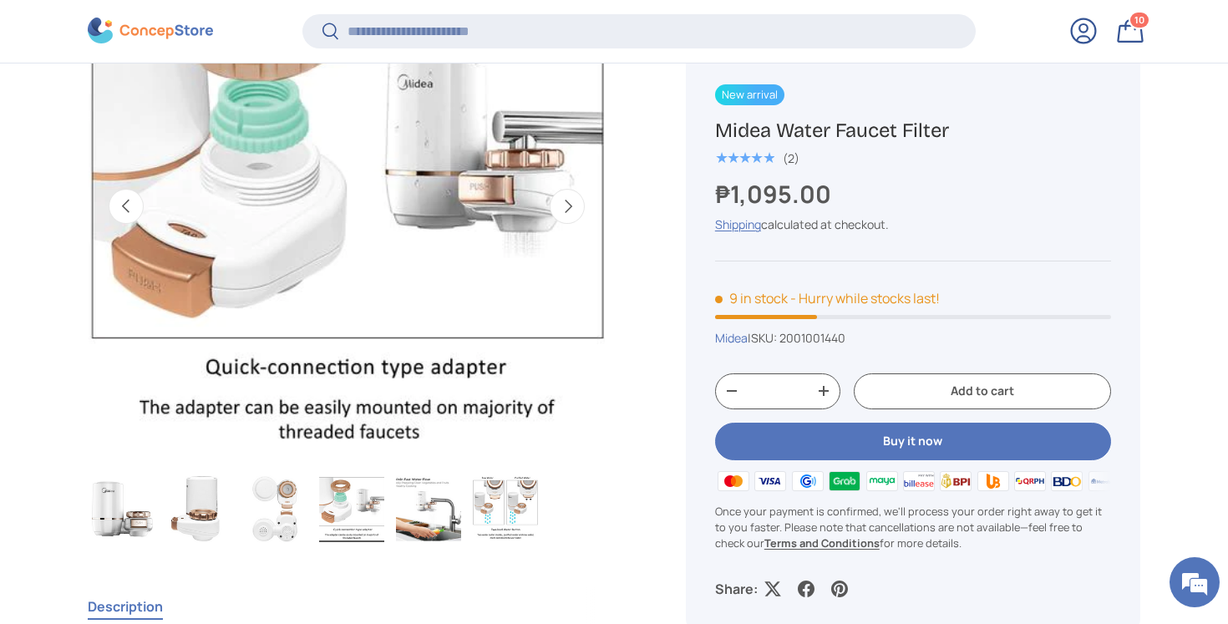
scroll to position [264, 0]
click at [416, 510] on img "Gallery Viewer" at bounding box center [428, 508] width 65 height 67
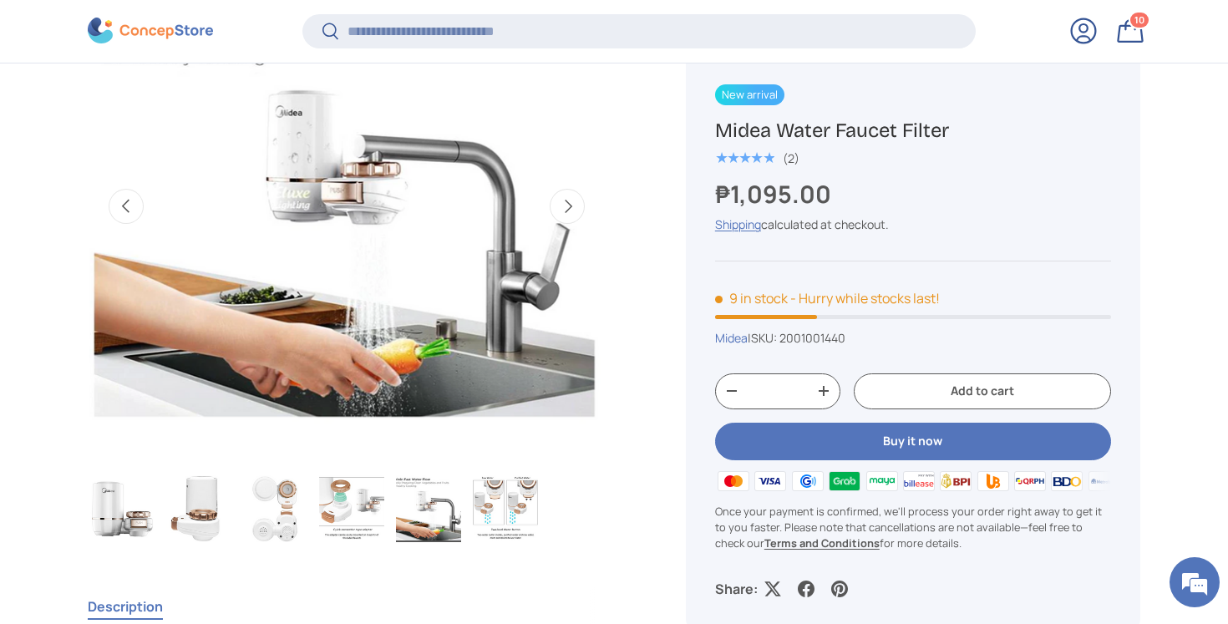
click at [471, 512] on ul "Load image 1 in gallery view Load image 2 in gallery view Load image 3 in galle…" at bounding box center [347, 511] width 518 height 73
click at [496, 508] on img "Gallery Viewer" at bounding box center [505, 508] width 65 height 67
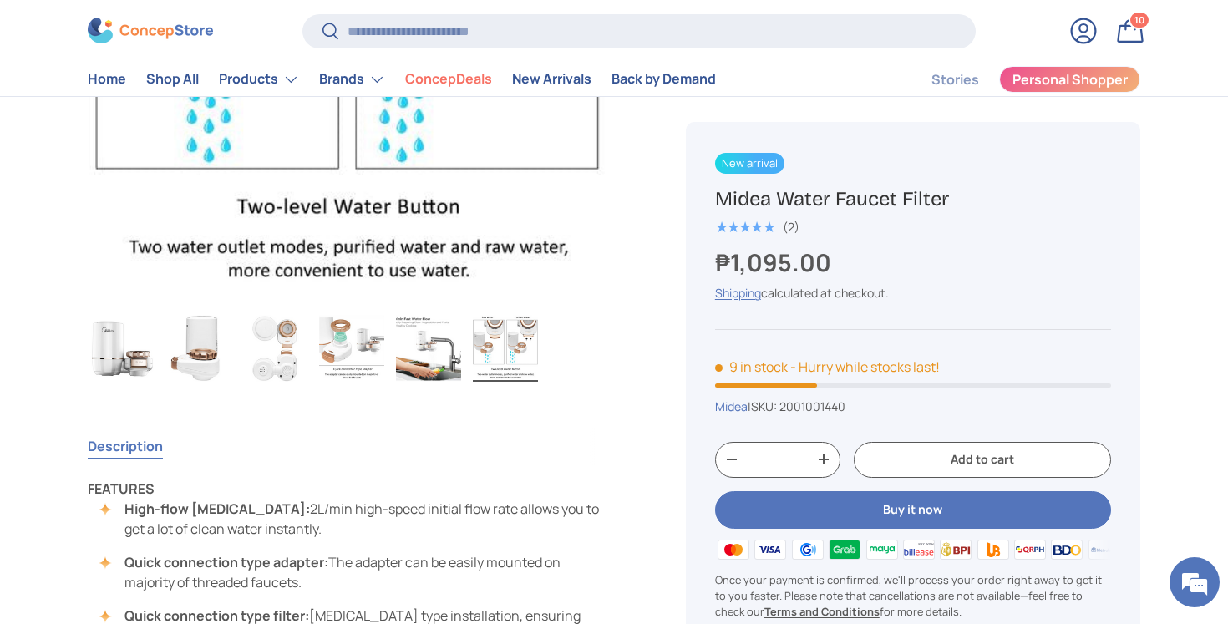
scroll to position [384, 0]
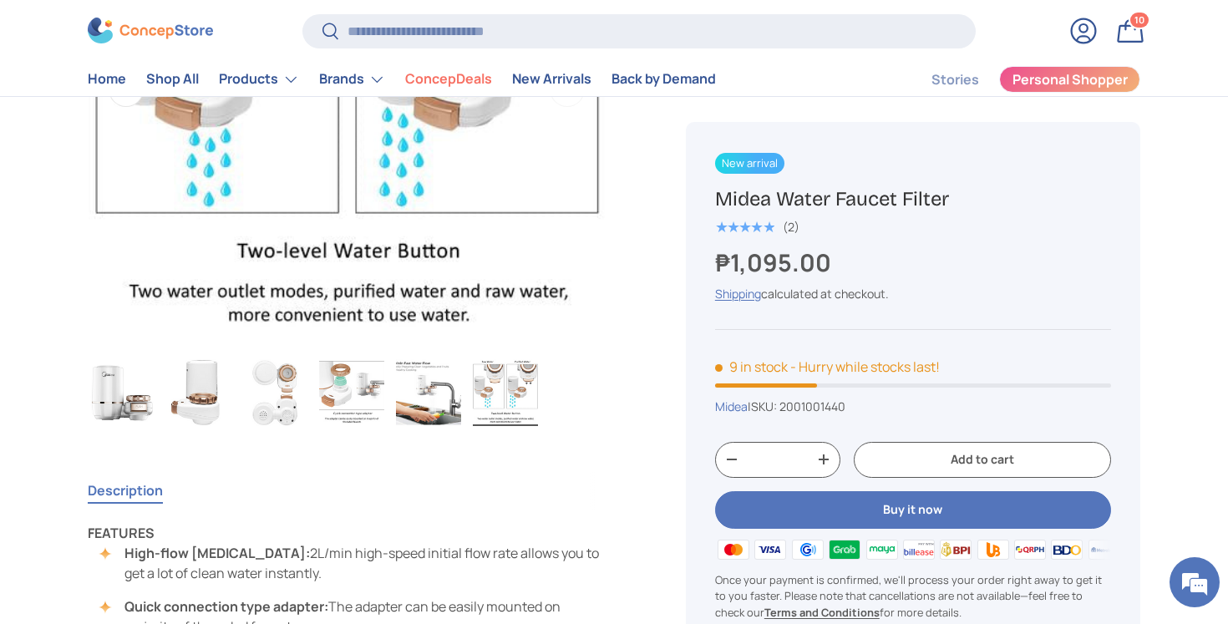
click at [1139, 19] on span "10" at bounding box center [1140, 20] width 10 height 13
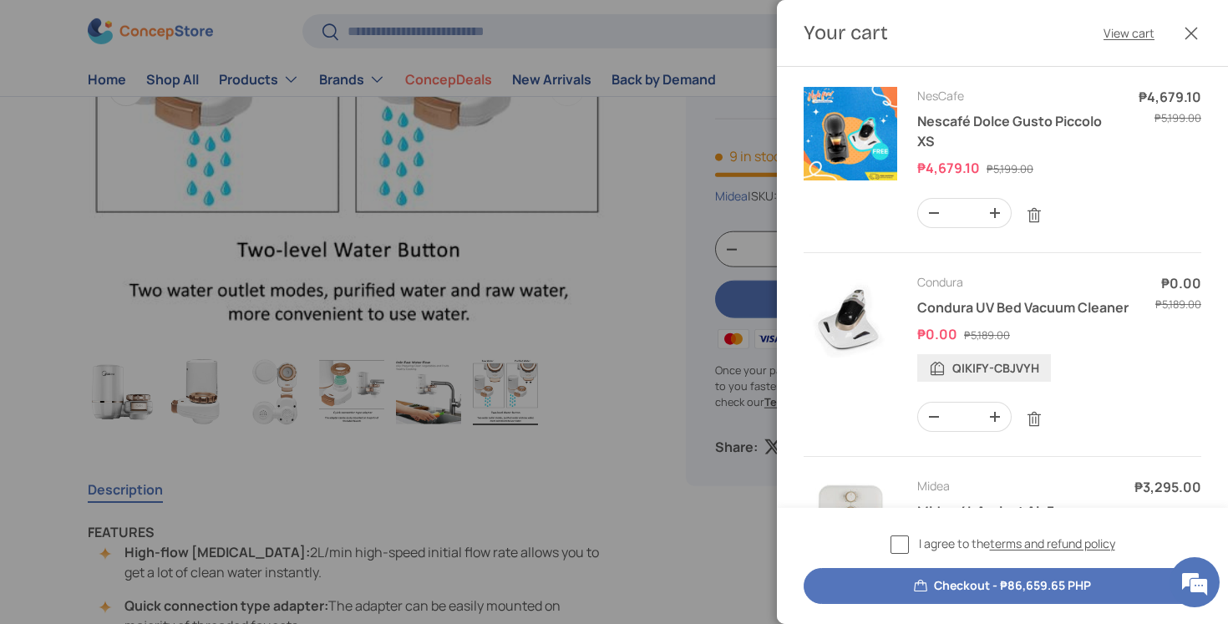
click at [1192, 37] on button "Close" at bounding box center [1191, 33] width 37 height 37
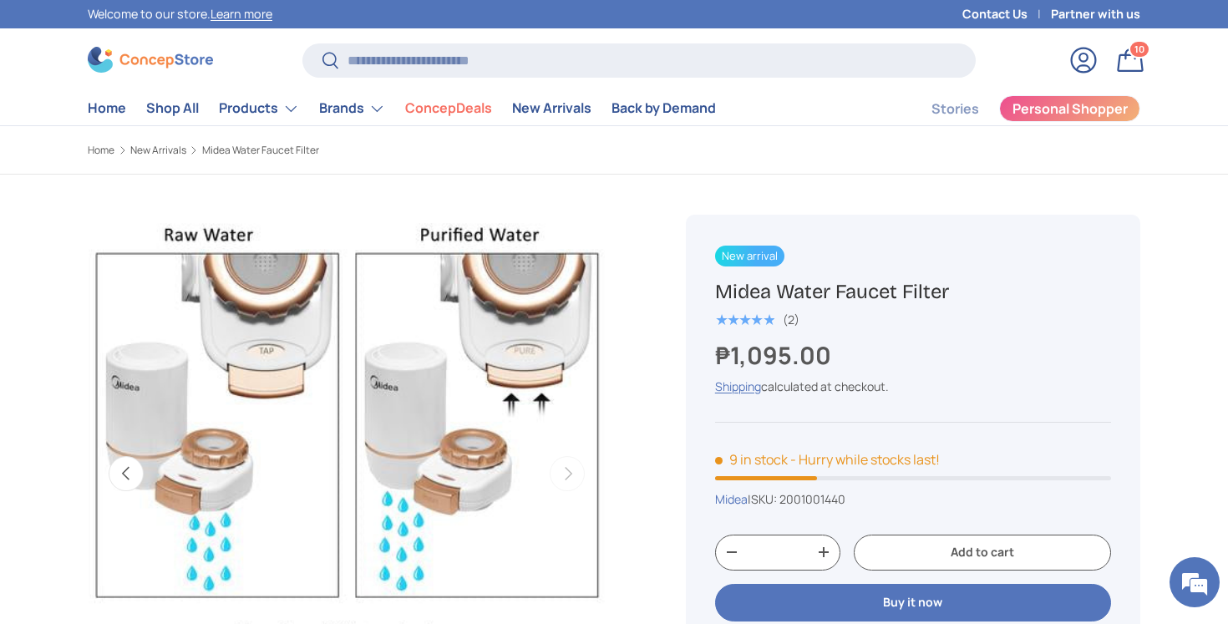
click at [877, 552] on button "Add to cart" at bounding box center [982, 553] width 257 height 36
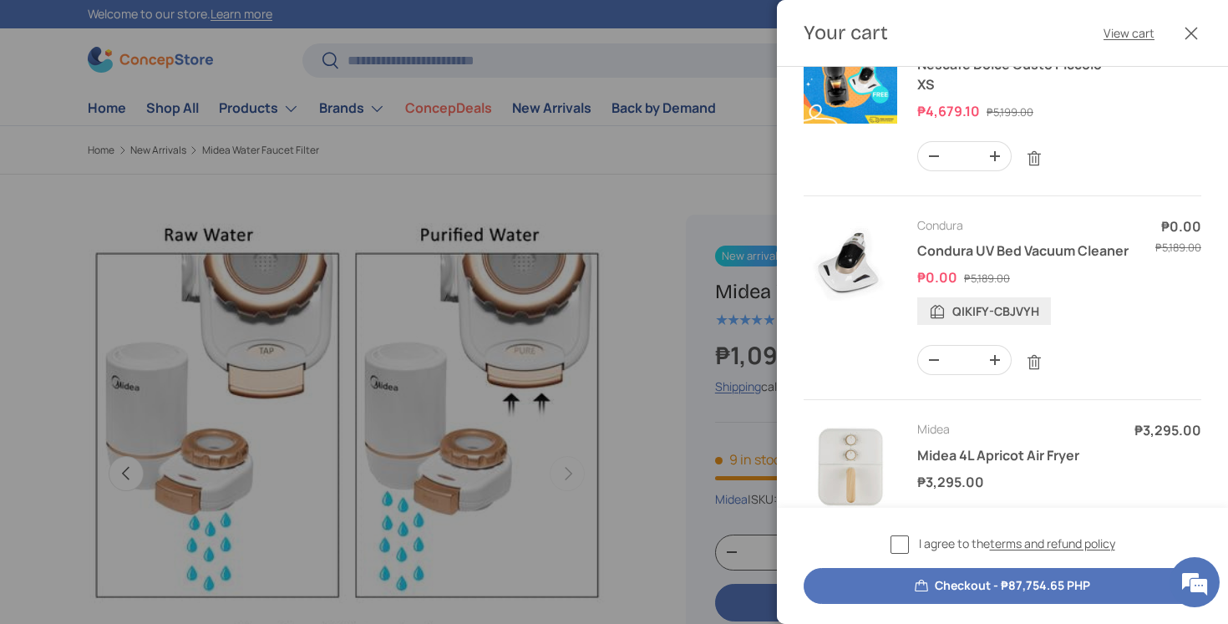
scroll to position [200, 0]
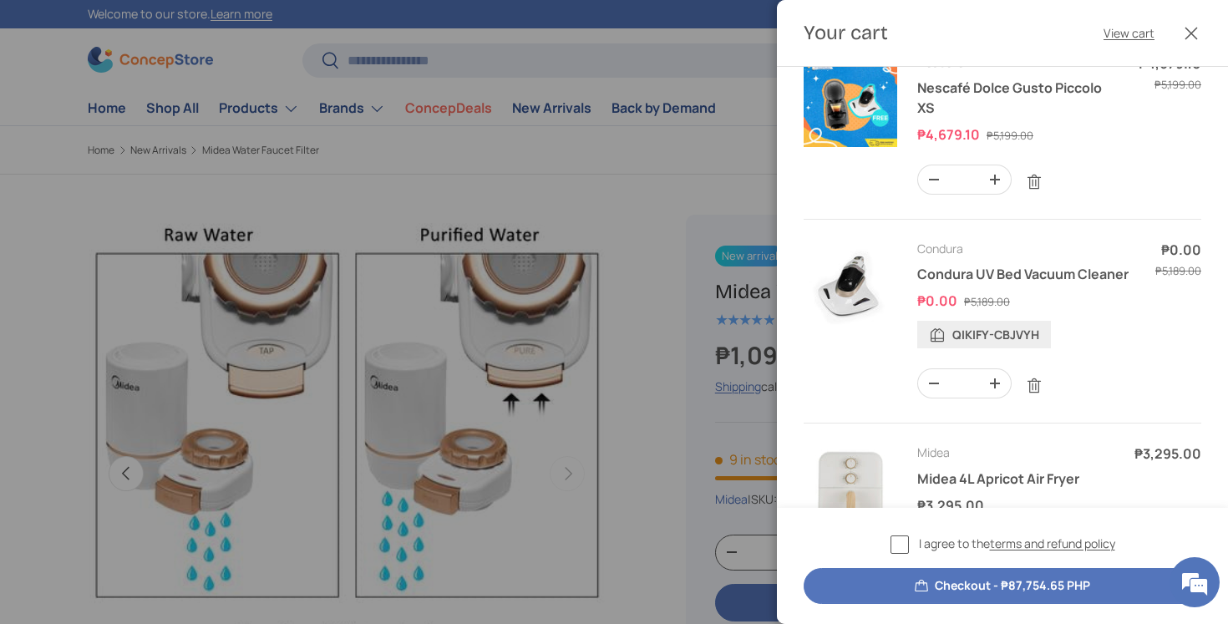
click at [711, 131] on div at bounding box center [614, 312] width 1228 height 624
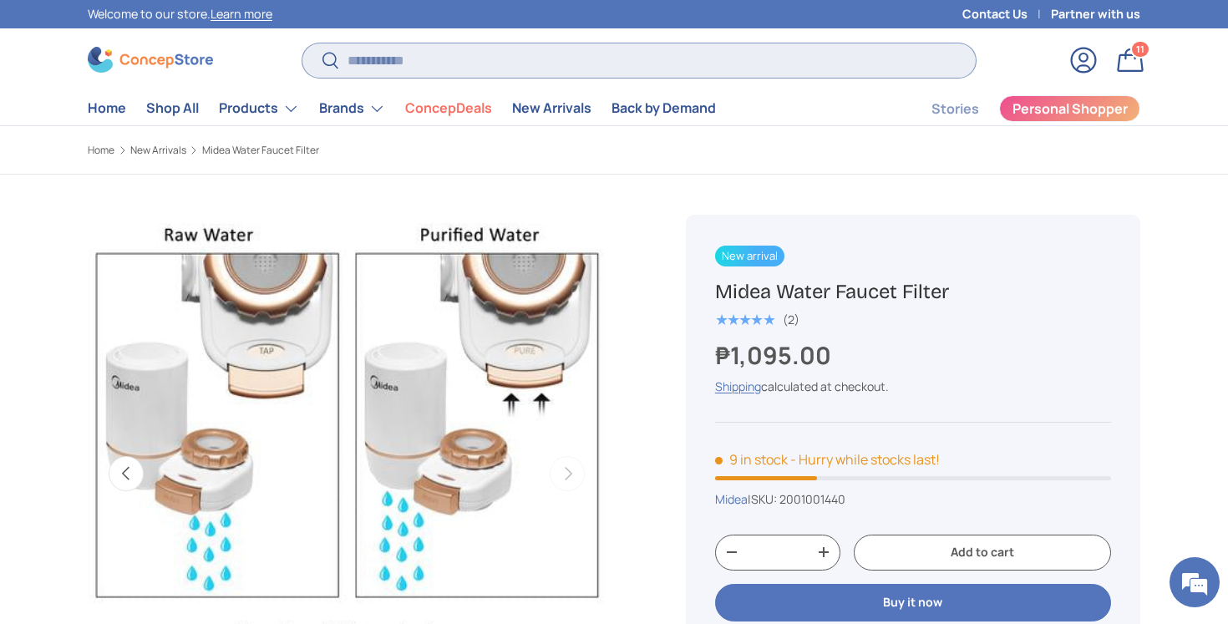
click at [695, 43] on input "Search" at bounding box center [638, 60] width 673 height 34
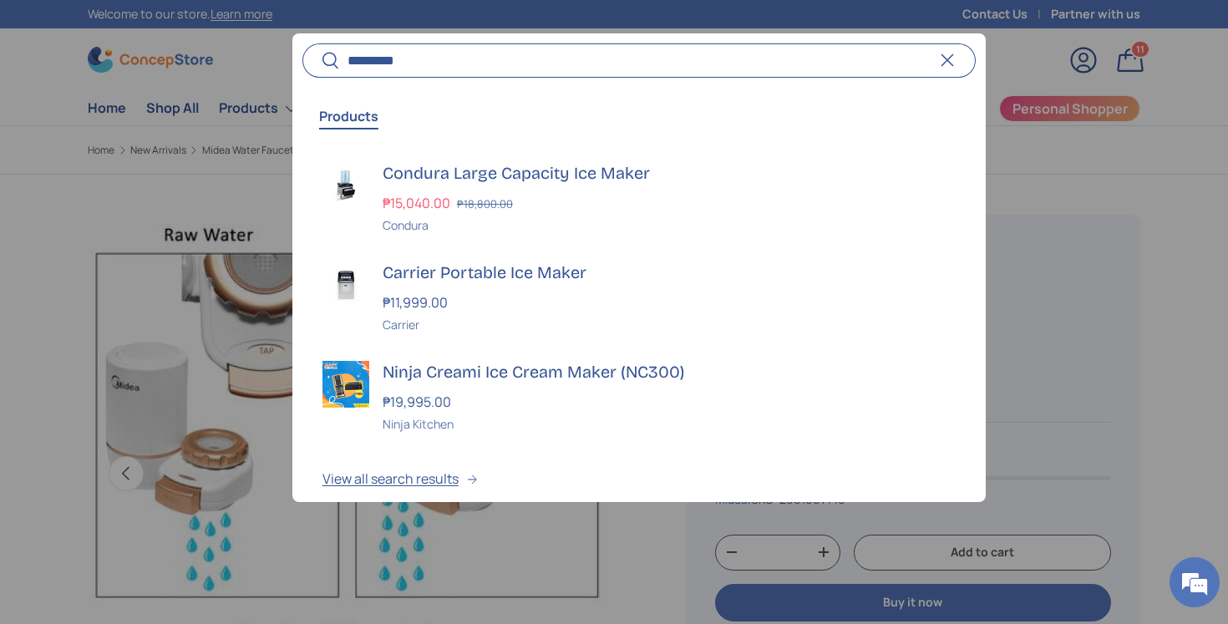
type input "*********"
click at [302, 42] on button "Search" at bounding box center [321, 61] width 38 height 39
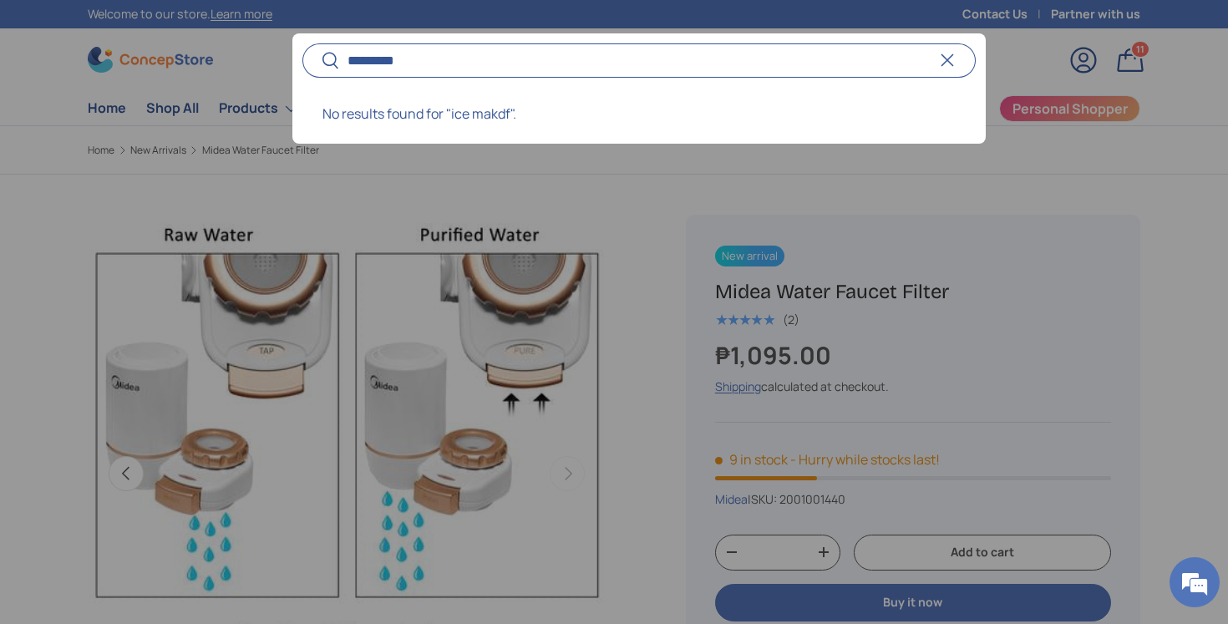
click at [587, 69] on input "*********" at bounding box center [638, 60] width 673 height 34
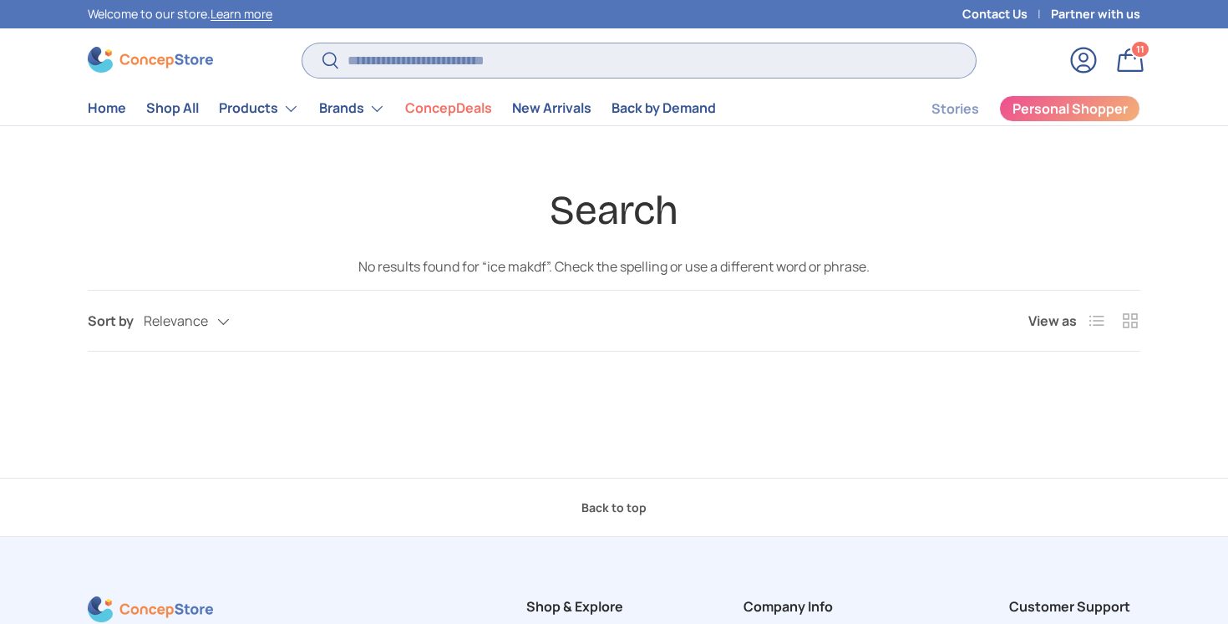
click at [587, 69] on input "Search" at bounding box center [638, 60] width 673 height 34
type input "*********"
click at [302, 42] on button "Search" at bounding box center [321, 61] width 38 height 39
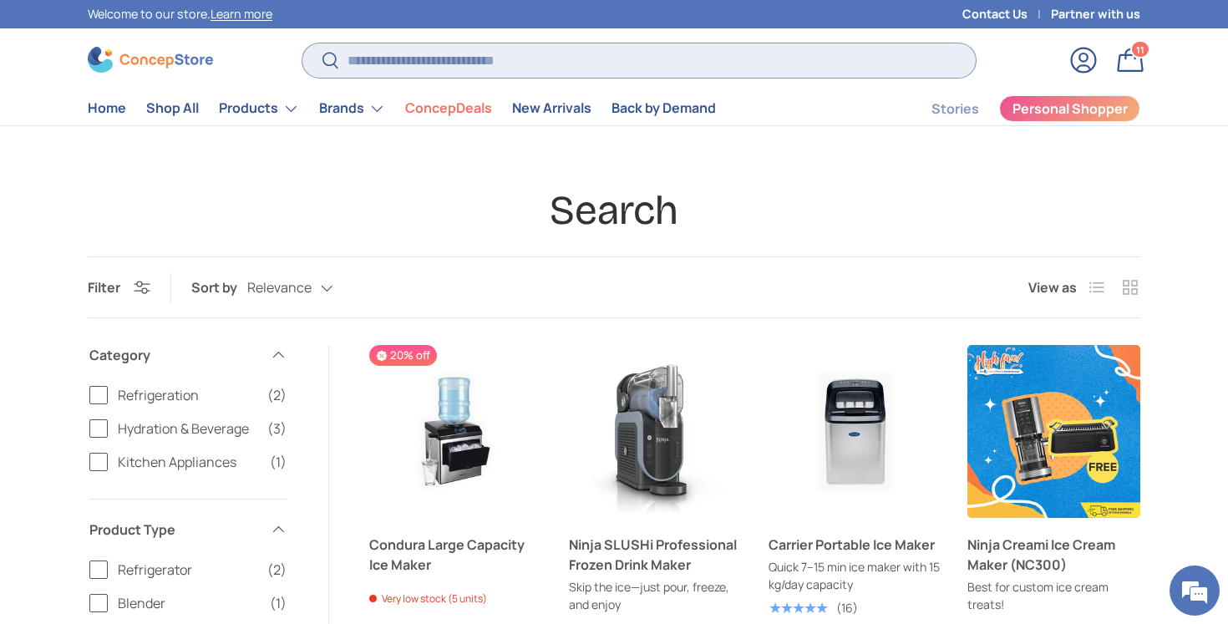
click at [616, 66] on input "Search" at bounding box center [638, 60] width 673 height 34
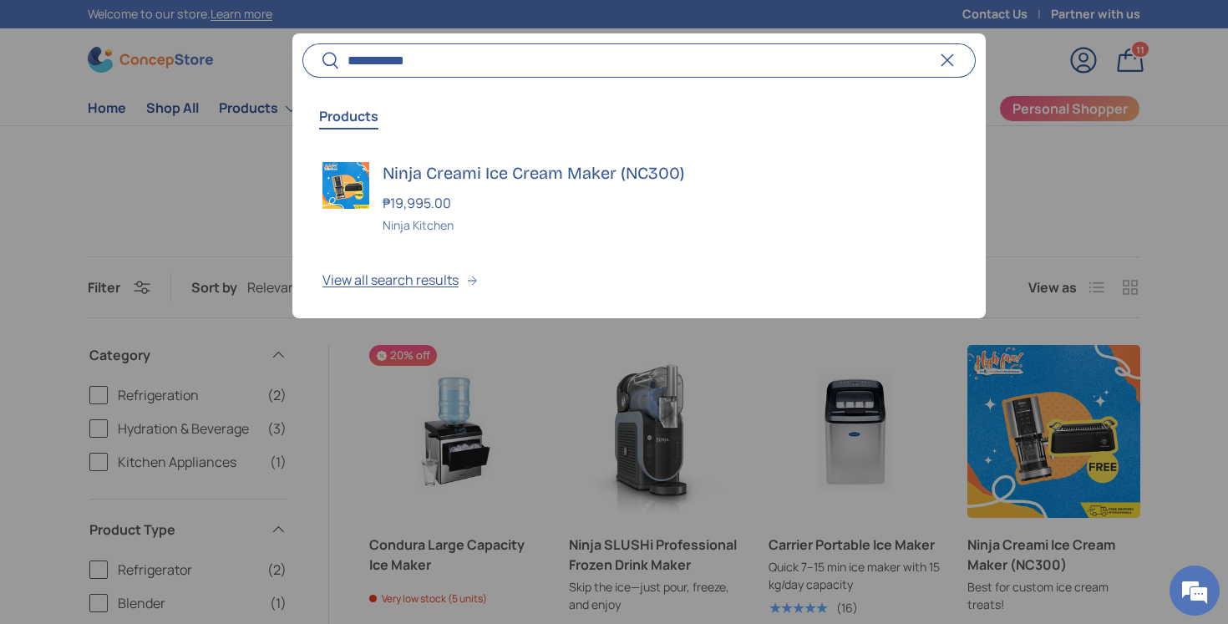
type input "**********"
click at [302, 42] on button "Search" at bounding box center [321, 61] width 38 height 39
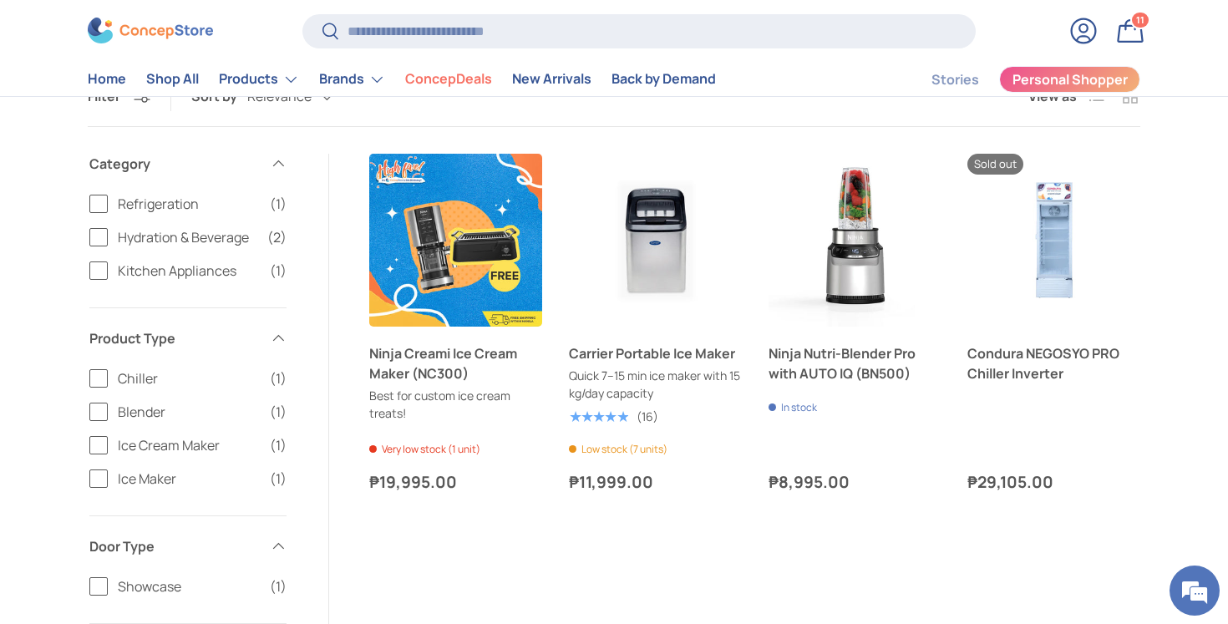
click at [1137, 30] on link "Bag 11 11 items" at bounding box center [1130, 31] width 37 height 37
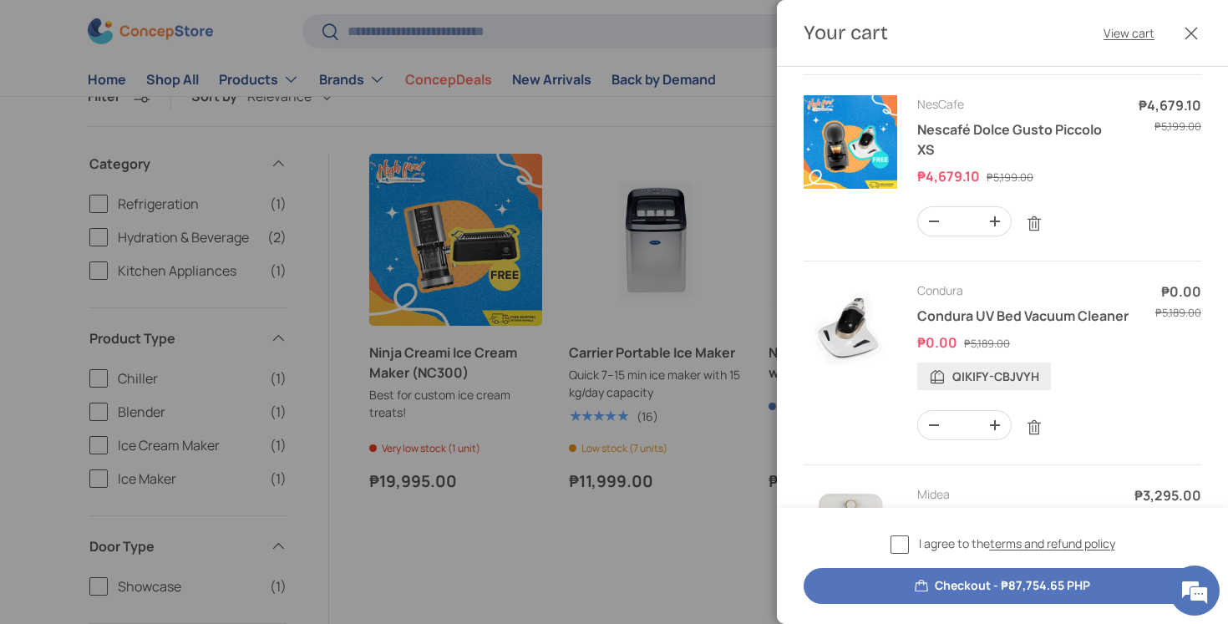
scroll to position [157, 0]
click at [1016, 298] on div "Condura" at bounding box center [1024, 291] width 215 height 18
click at [887, 347] on img "Your cart" at bounding box center [851, 329] width 94 height 94
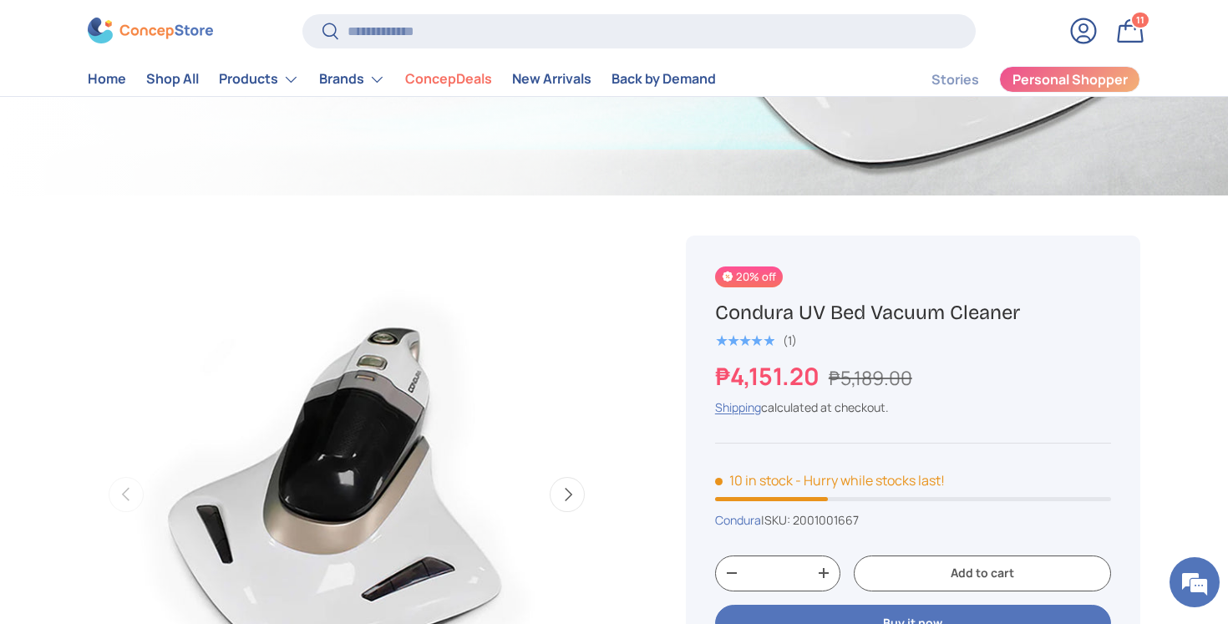
scroll to position [220, 0]
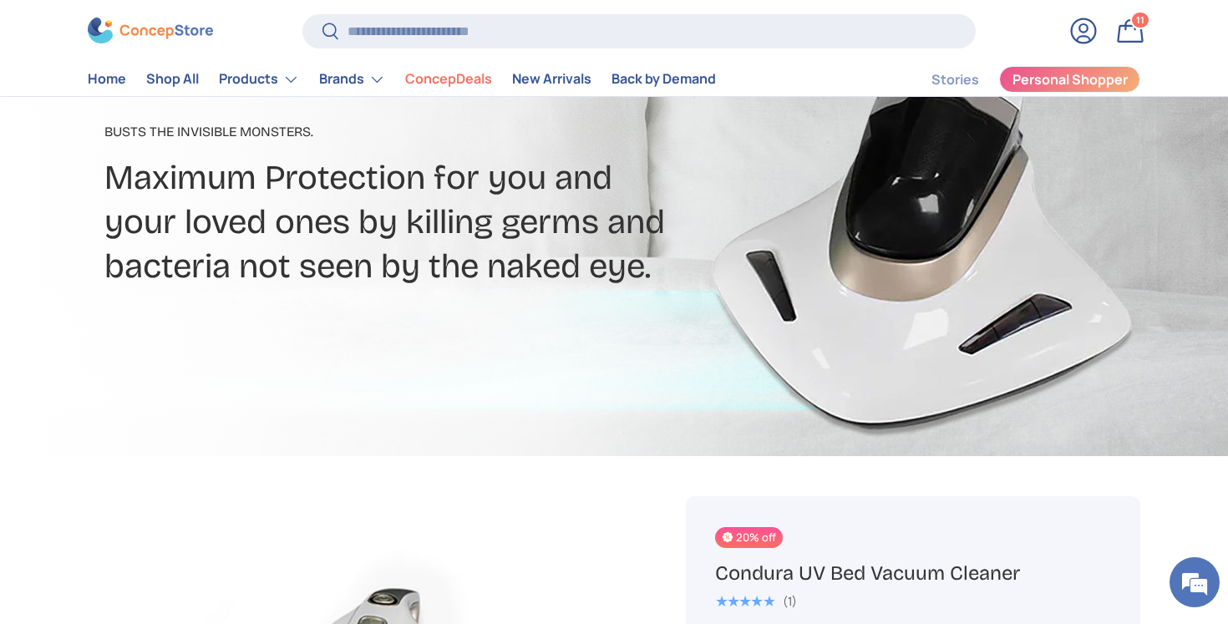
click at [1136, 37] on link "Bag 11 11 items" at bounding box center [1130, 31] width 37 height 37
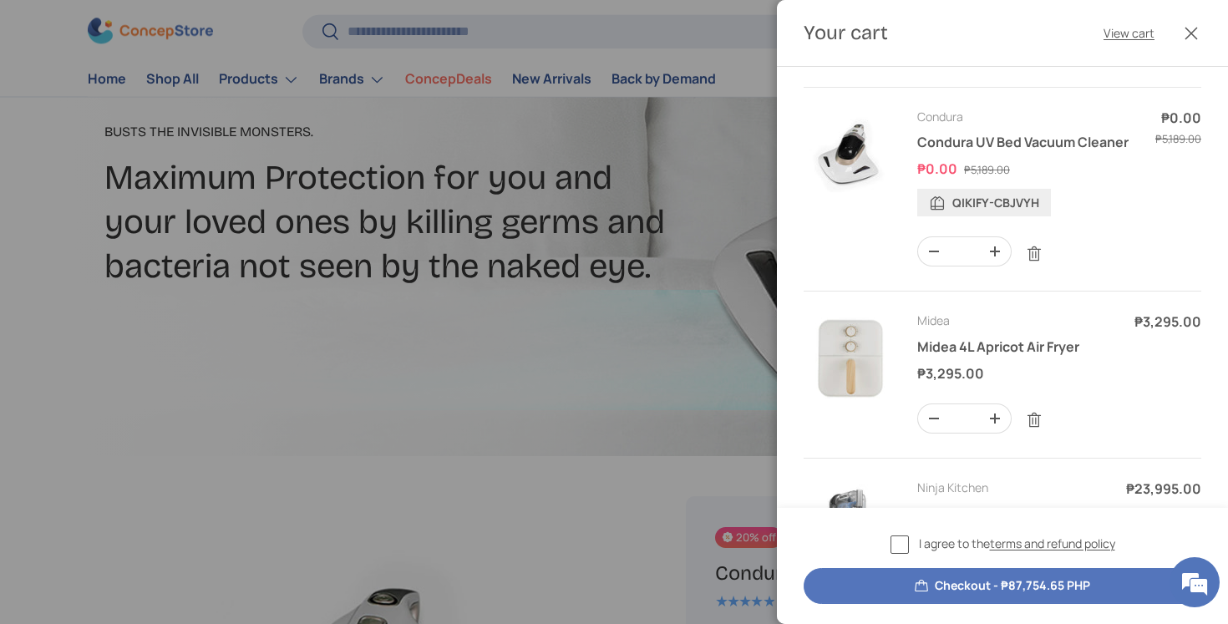
scroll to position [333, 0]
click at [975, 203] on div "QIKIFY-CBJVYH" at bounding box center [984, 202] width 134 height 28
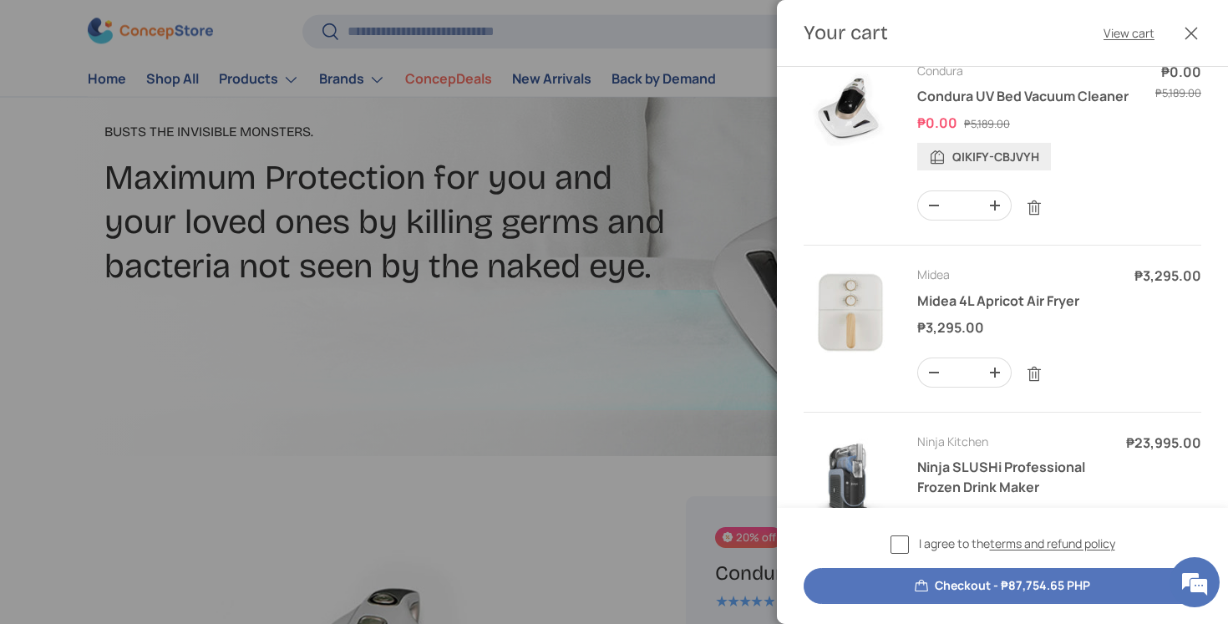
scroll to position [456, 0]
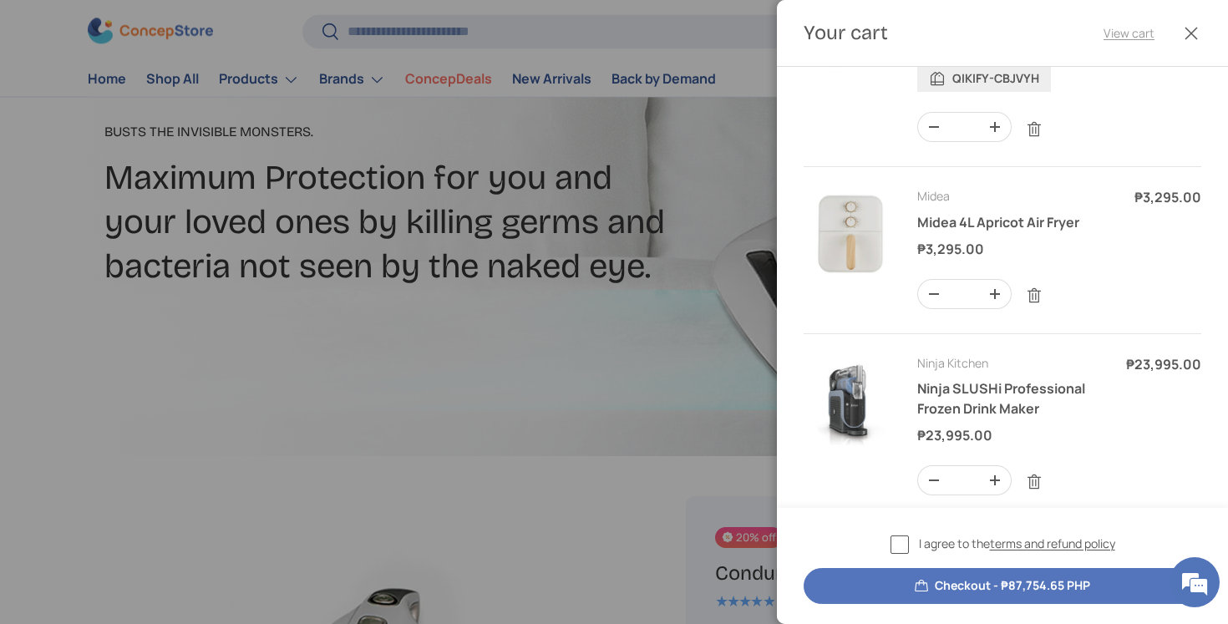
click at [1134, 38] on link "View cart" at bounding box center [1129, 33] width 51 height 18
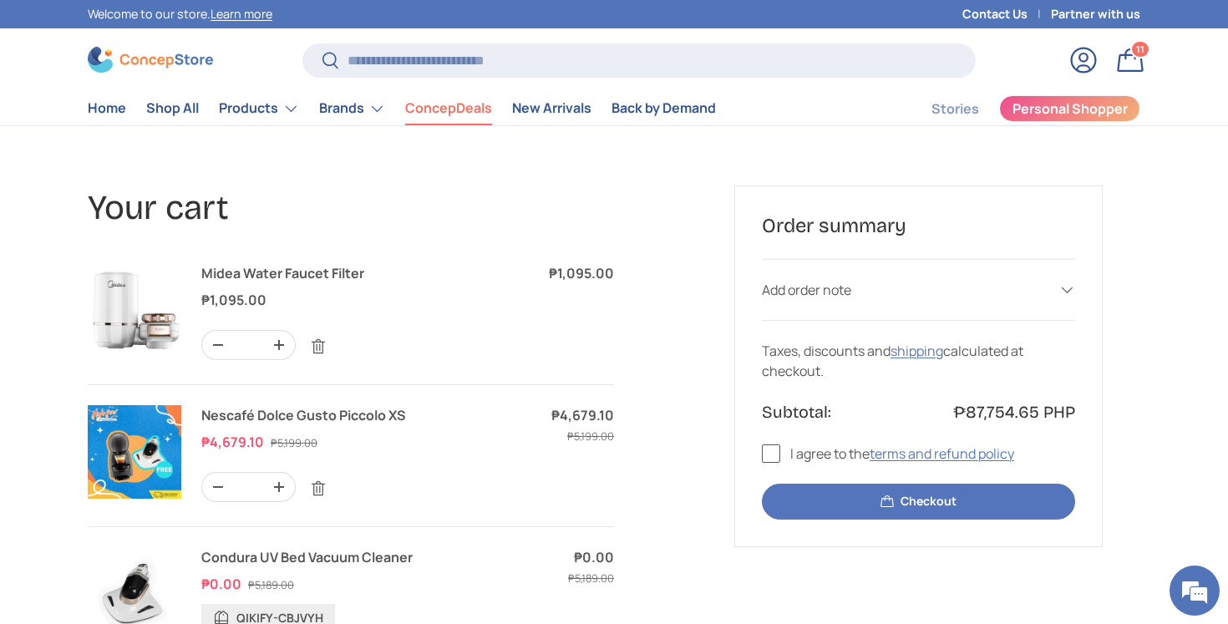
click at [437, 97] on link "ConcepDeals" at bounding box center [448, 108] width 87 height 33
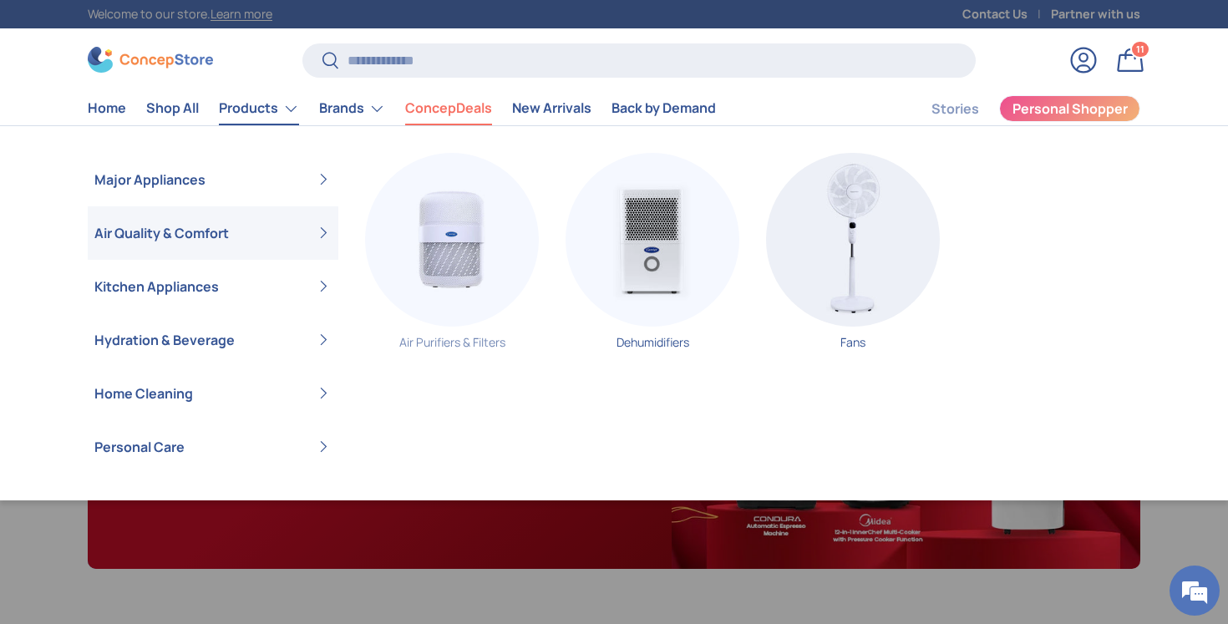
click at [446, 236] on img "Primary" at bounding box center [452, 240] width 174 height 174
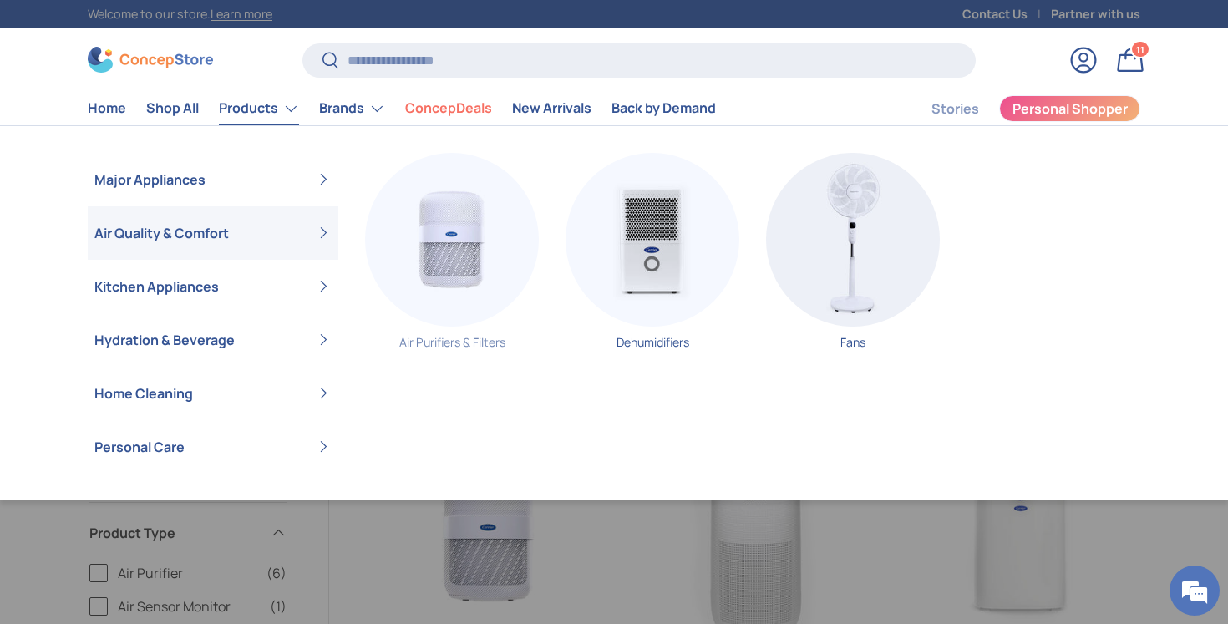
click at [411, 236] on img "Primary" at bounding box center [452, 240] width 174 height 174
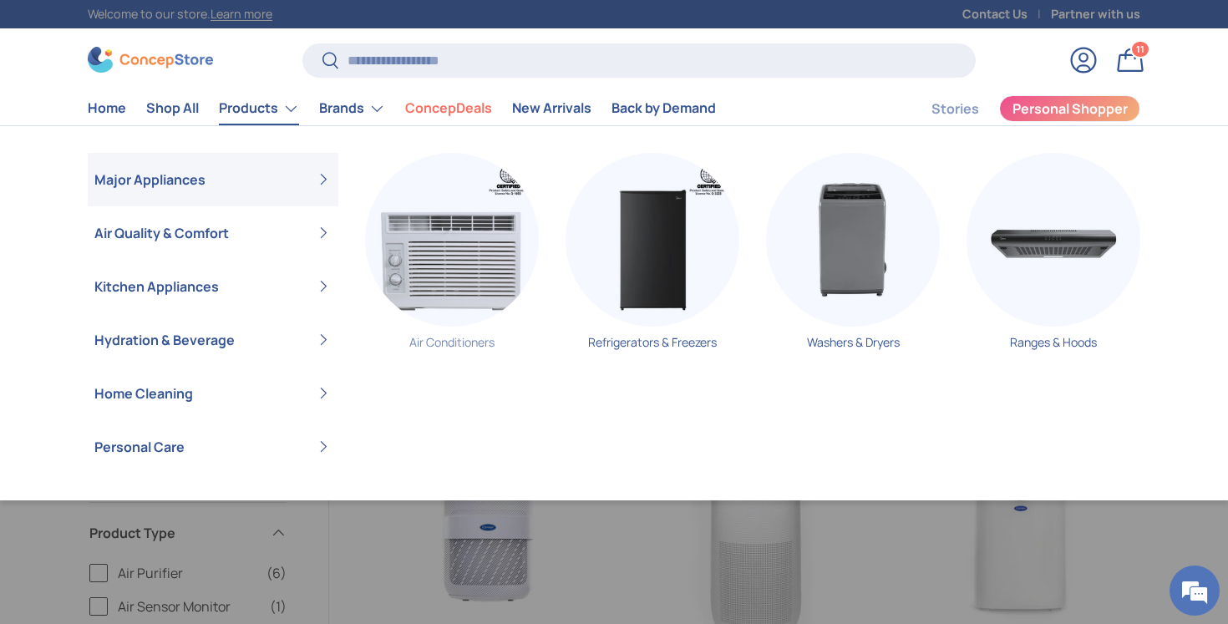
click at [424, 215] on img "Primary" at bounding box center [452, 240] width 174 height 174
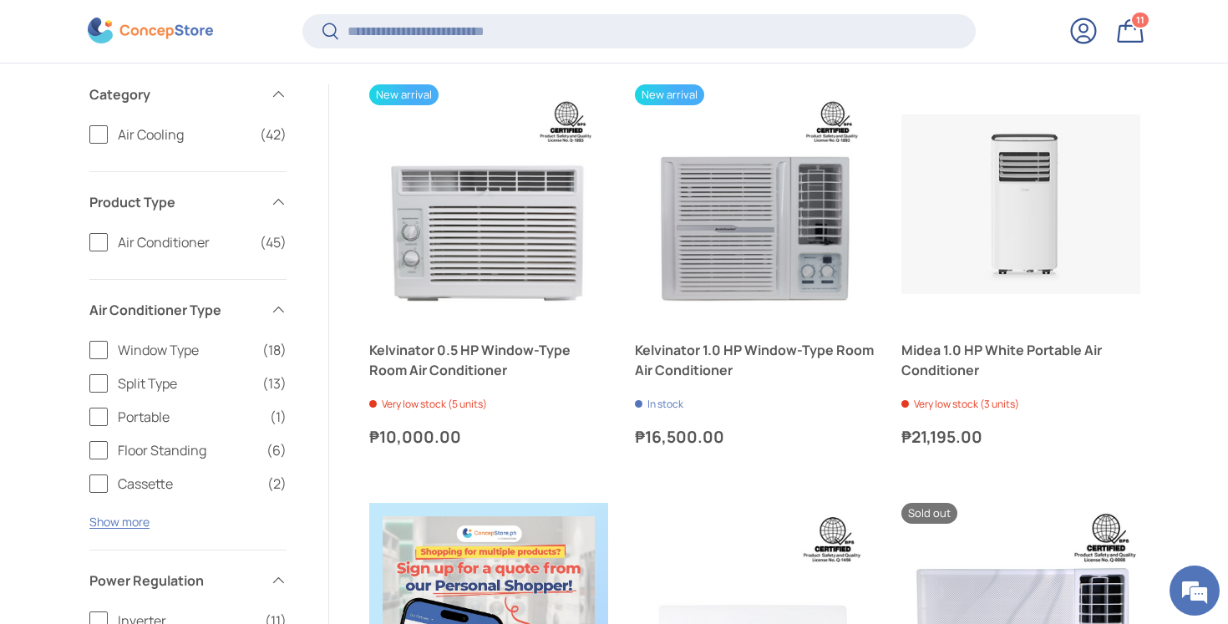
scroll to position [328, 0]
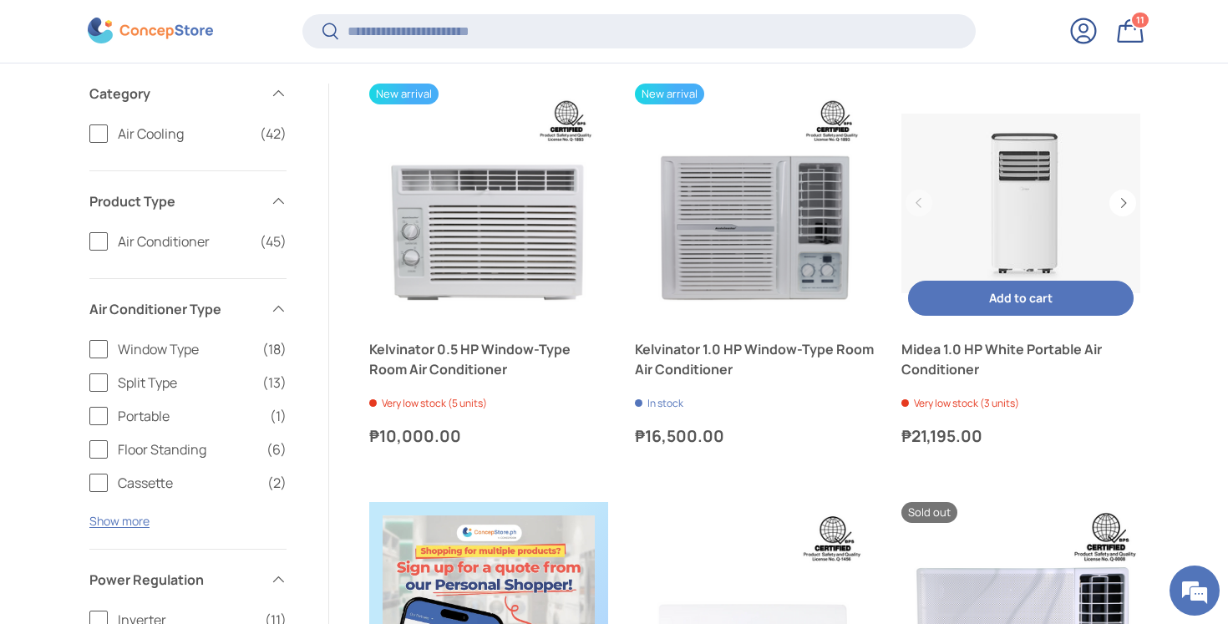
click at [934, 250] on link "Midea 1.0 HP White Portable Air Conditioner" at bounding box center [1021, 203] width 239 height 239
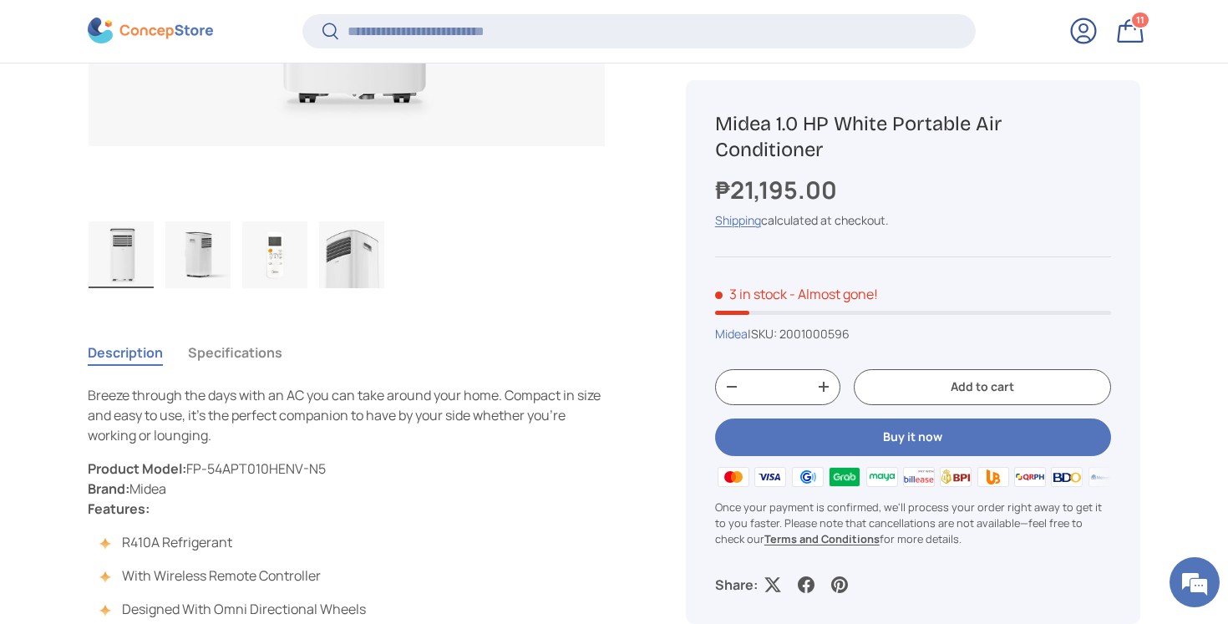
scroll to position [533, 0]
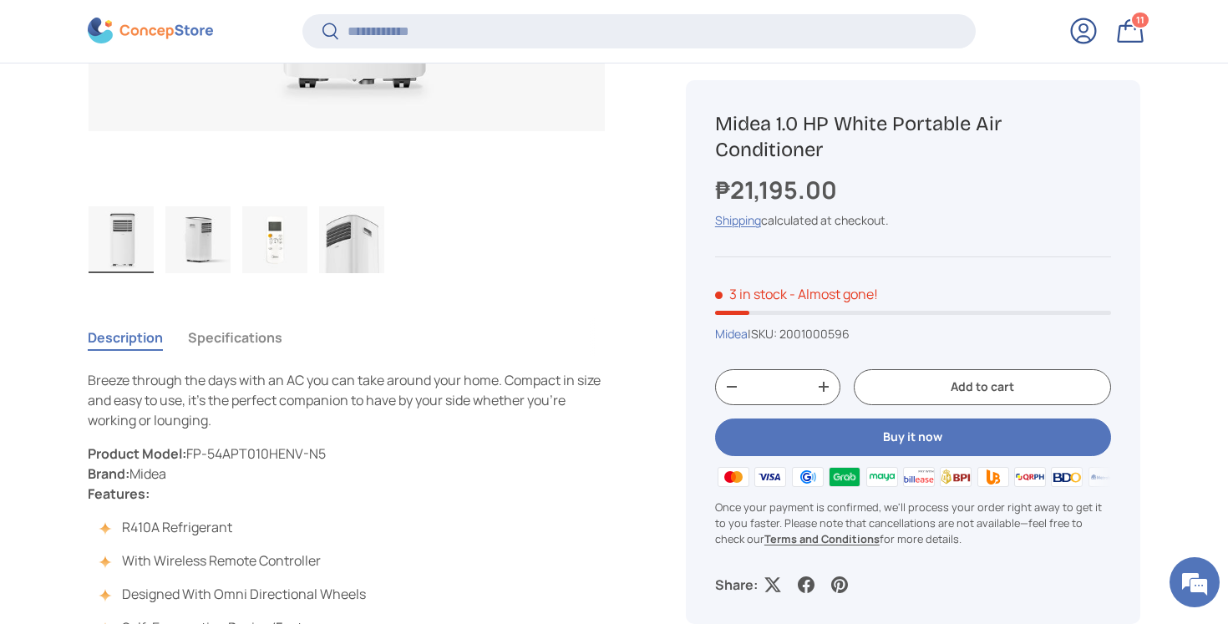
click at [191, 247] on img "Gallery Viewer" at bounding box center [197, 239] width 65 height 67
click at [124, 255] on img "Gallery Viewer" at bounding box center [121, 239] width 65 height 67
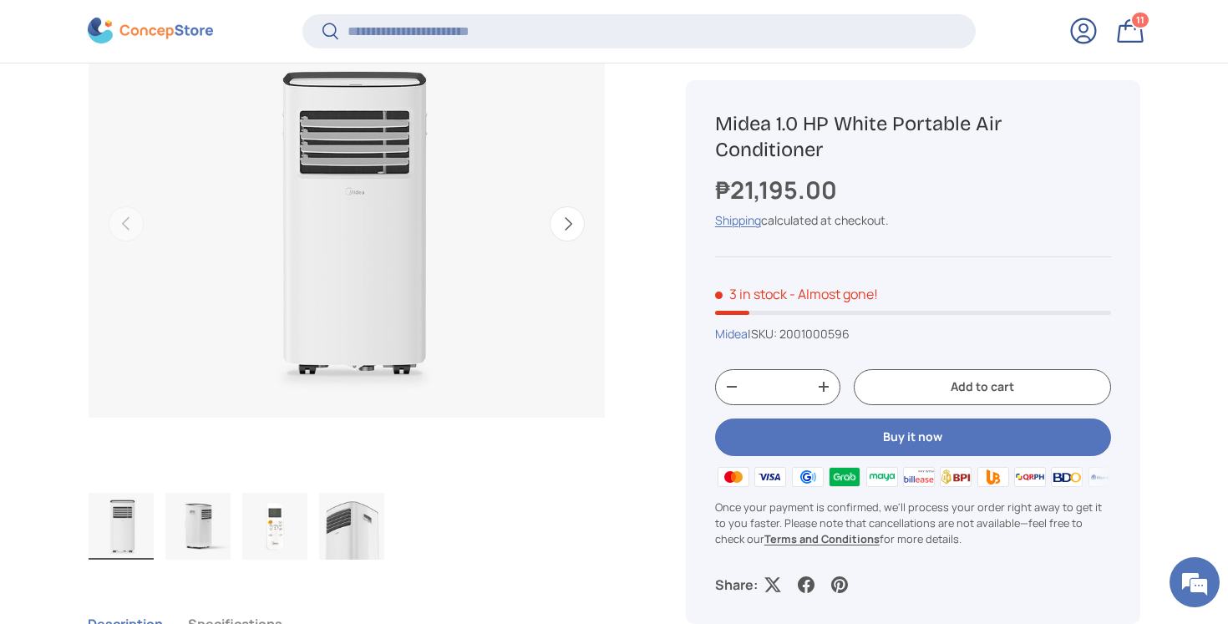
scroll to position [349, 0]
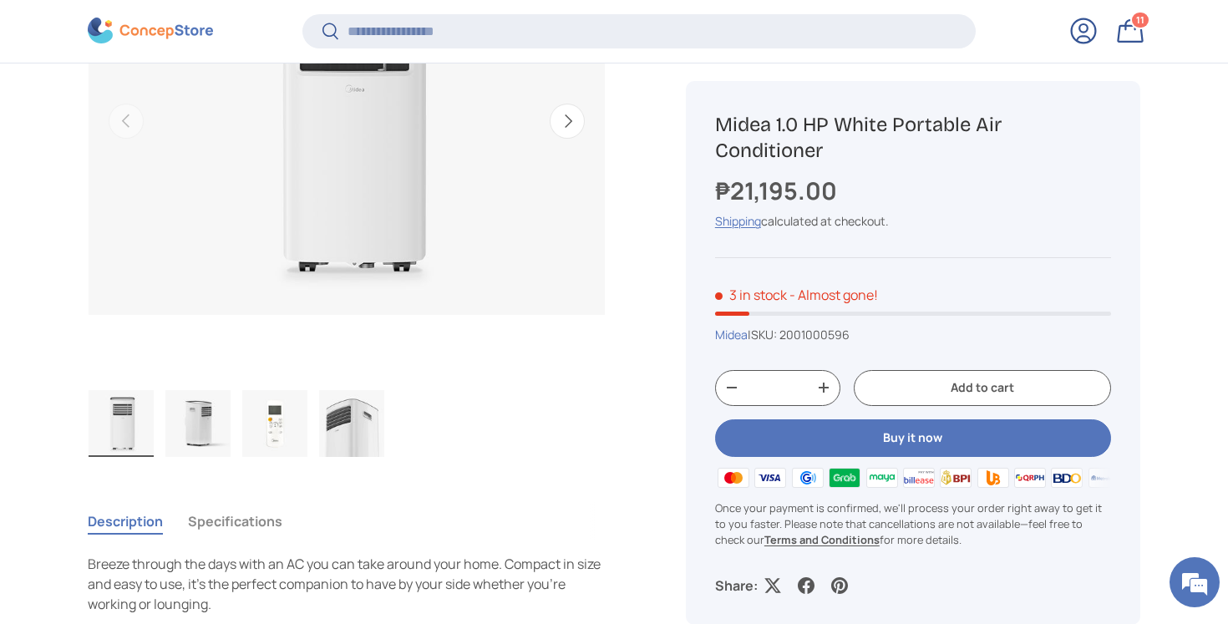
click at [177, 429] on img "Gallery Viewer" at bounding box center [197, 423] width 65 height 67
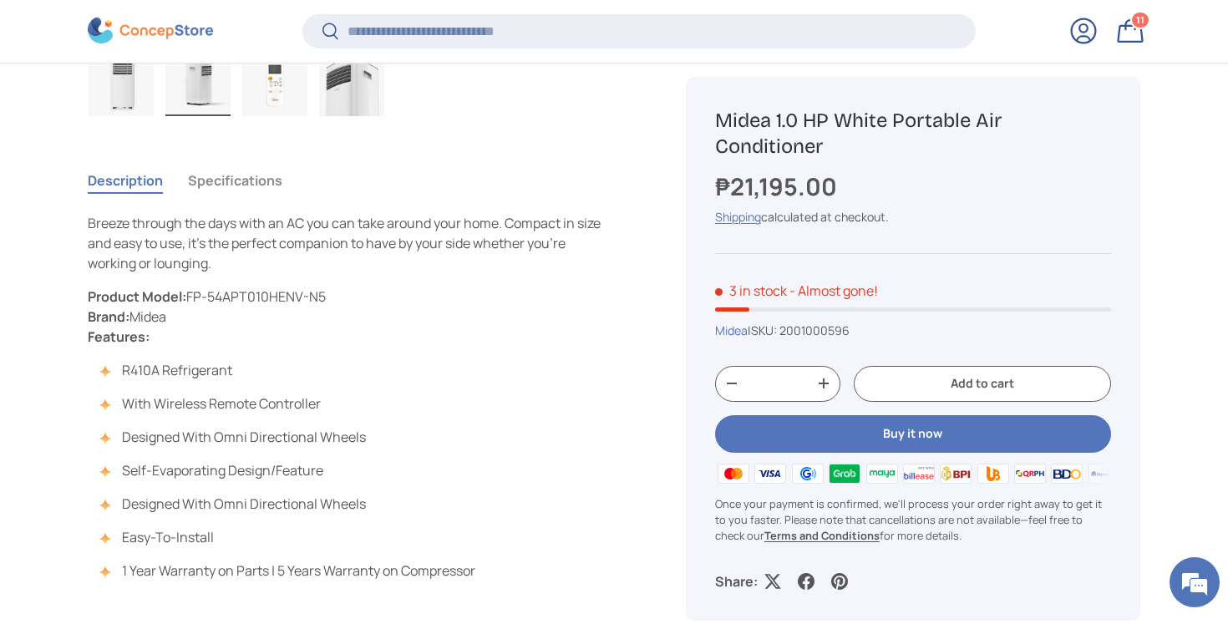
scroll to position [693, 0]
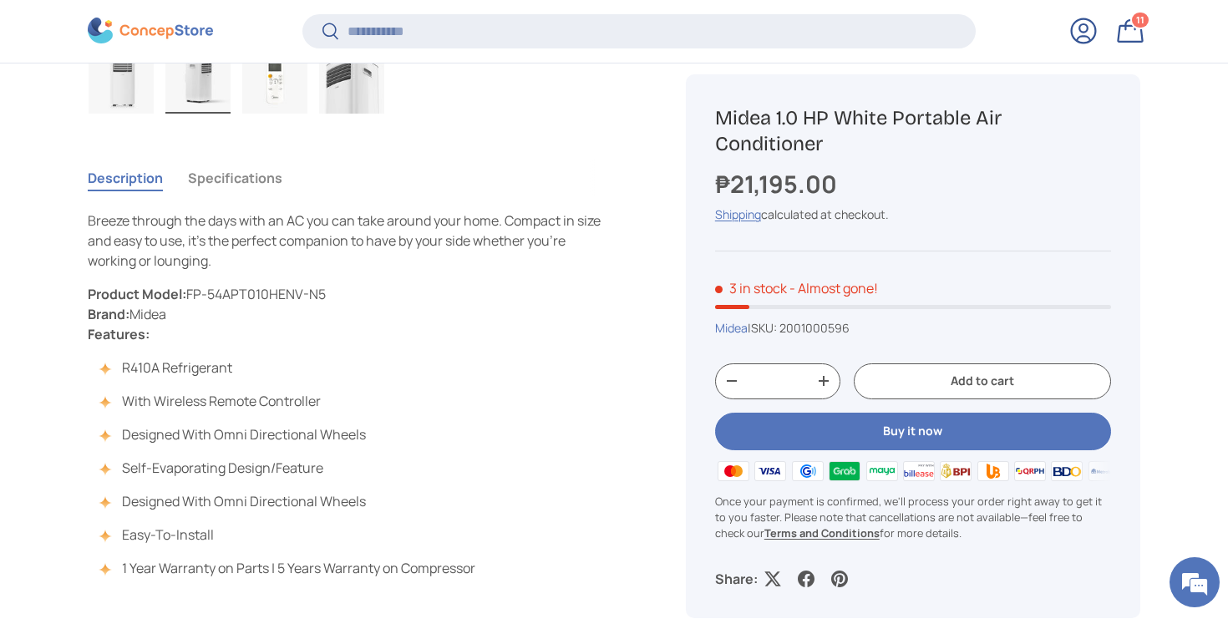
click at [263, 179] on button "Specifications" at bounding box center [235, 178] width 94 height 38
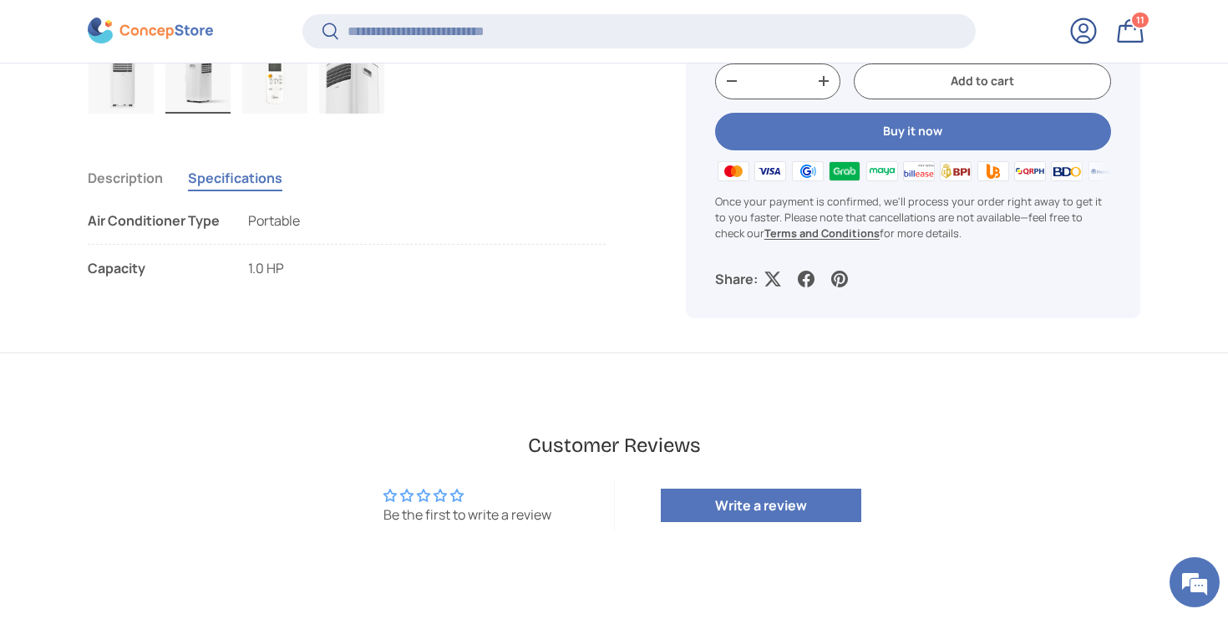
click at [277, 231] on li "Air Conditioner Type Portable" at bounding box center [347, 228] width 518 height 34
click at [277, 222] on span "Portable" at bounding box center [274, 220] width 52 height 18
click at [170, 189] on div "Description Specifications" at bounding box center [347, 178] width 518 height 38
click at [165, 184] on div "Description Specifications" at bounding box center [347, 178] width 518 height 38
click at [145, 172] on button "Description" at bounding box center [125, 178] width 75 height 38
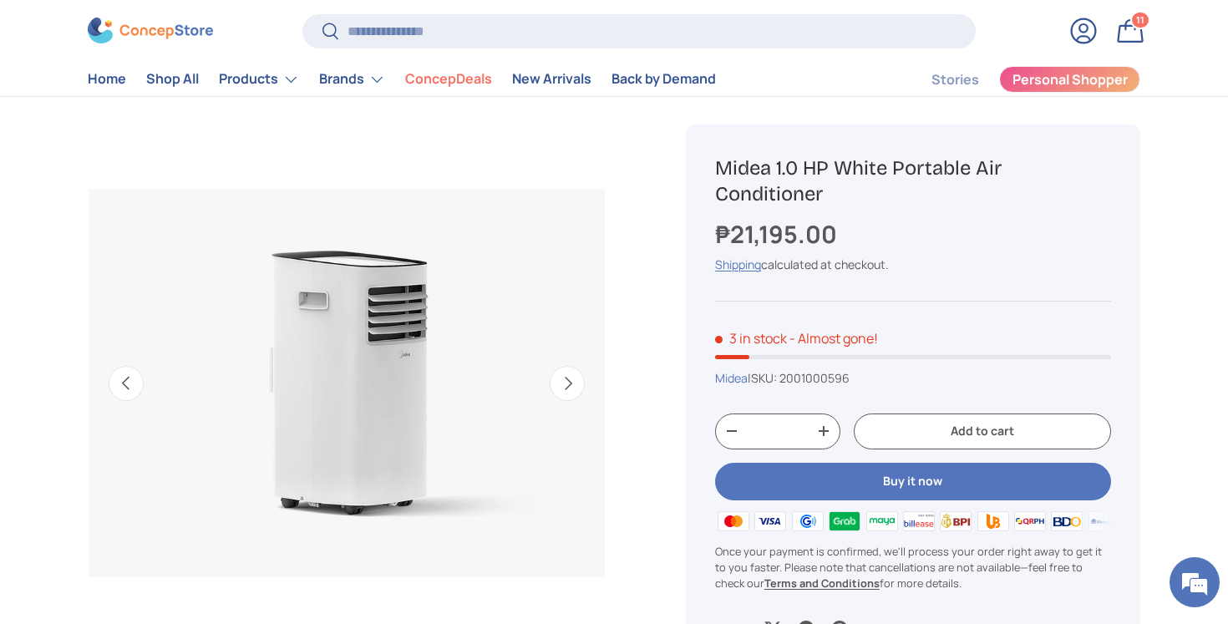
scroll to position [5, 0]
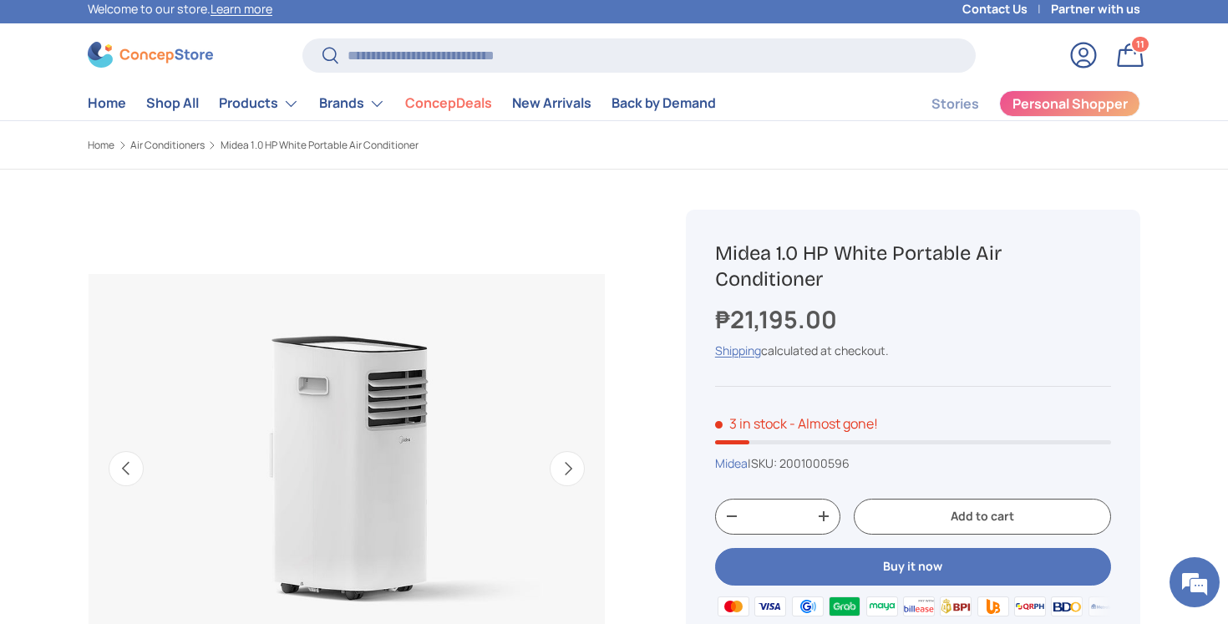
click at [928, 513] on button "Add to cart" at bounding box center [982, 517] width 257 height 36
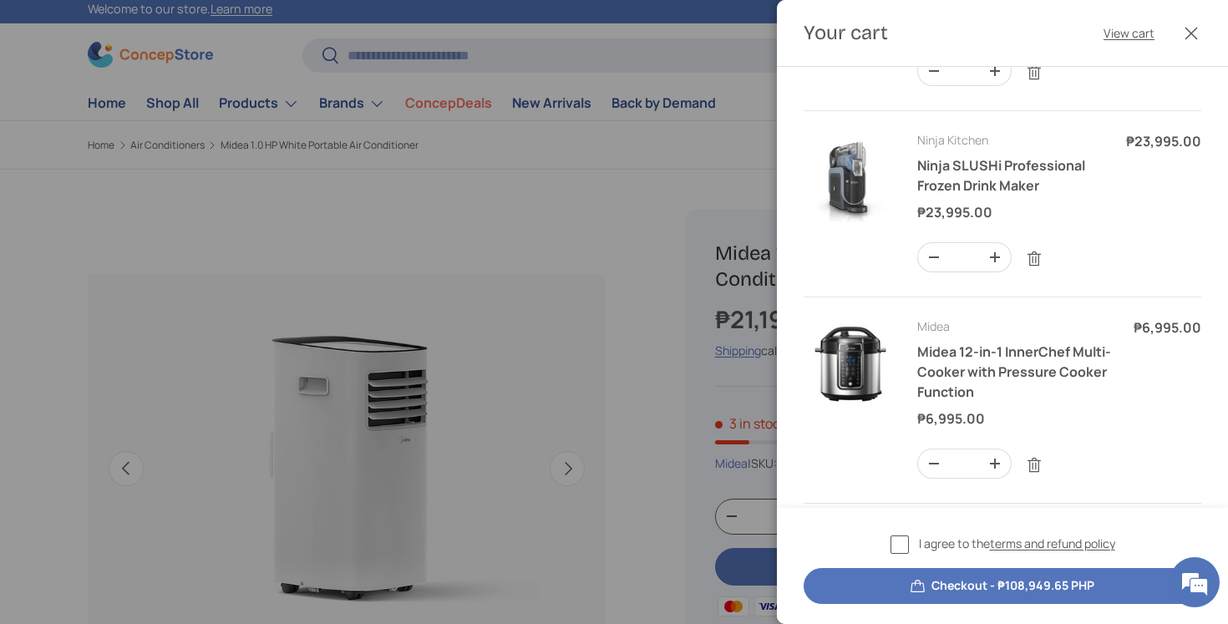
scroll to position [861, 0]
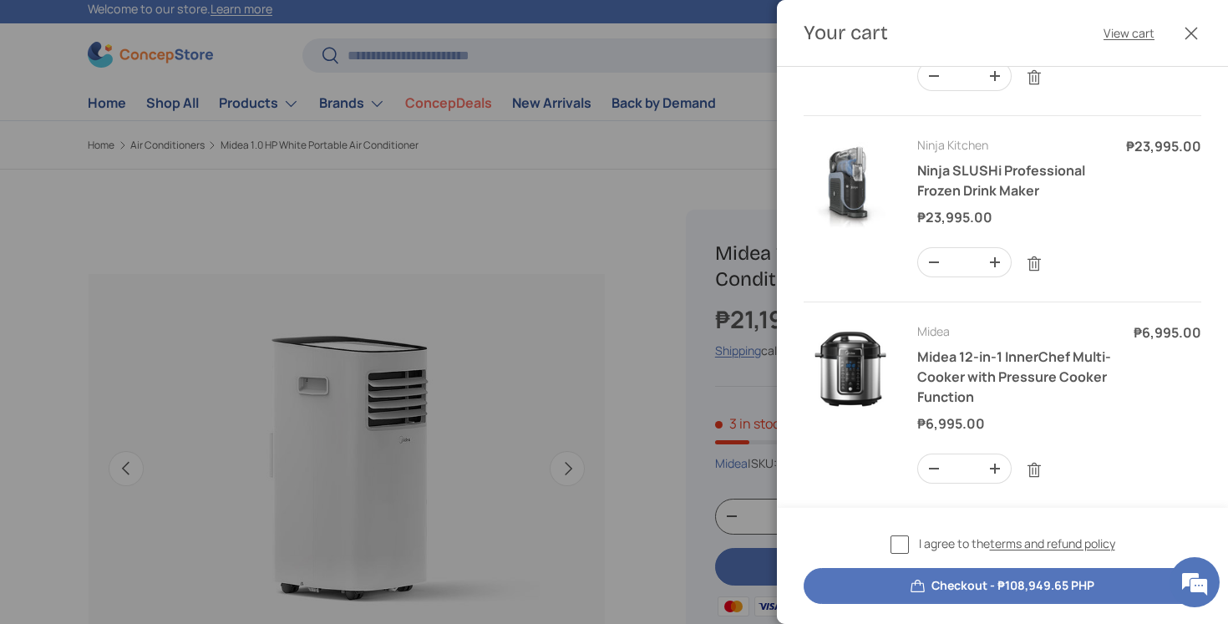
click at [1190, 44] on button "Close" at bounding box center [1191, 33] width 37 height 37
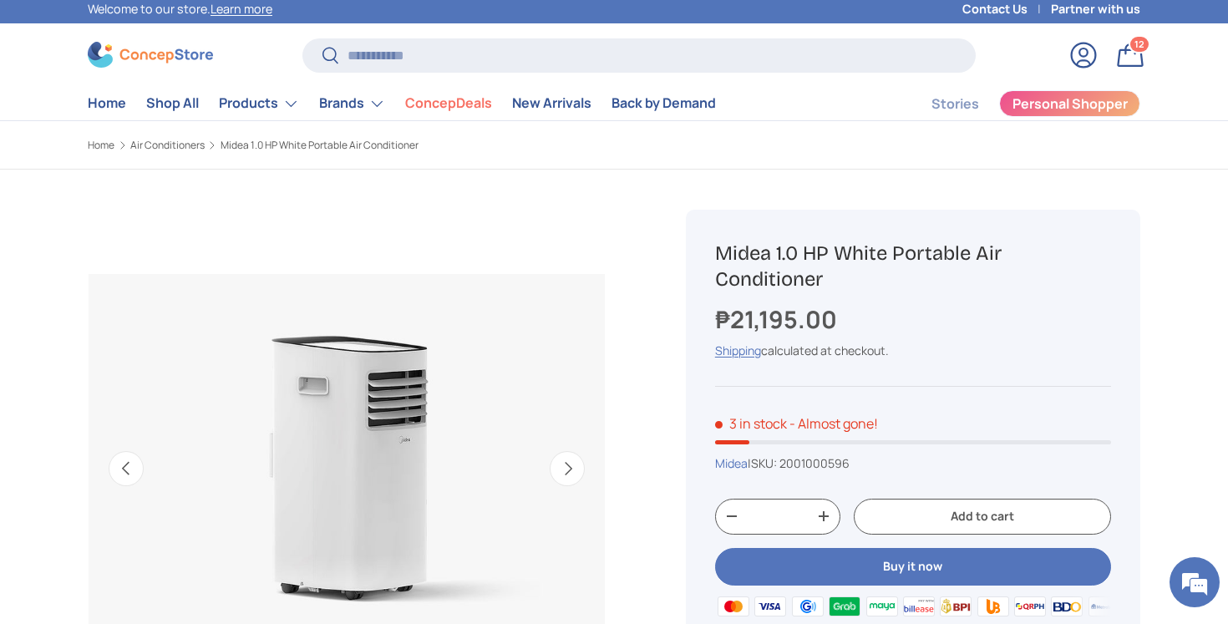
scroll to position [0, 0]
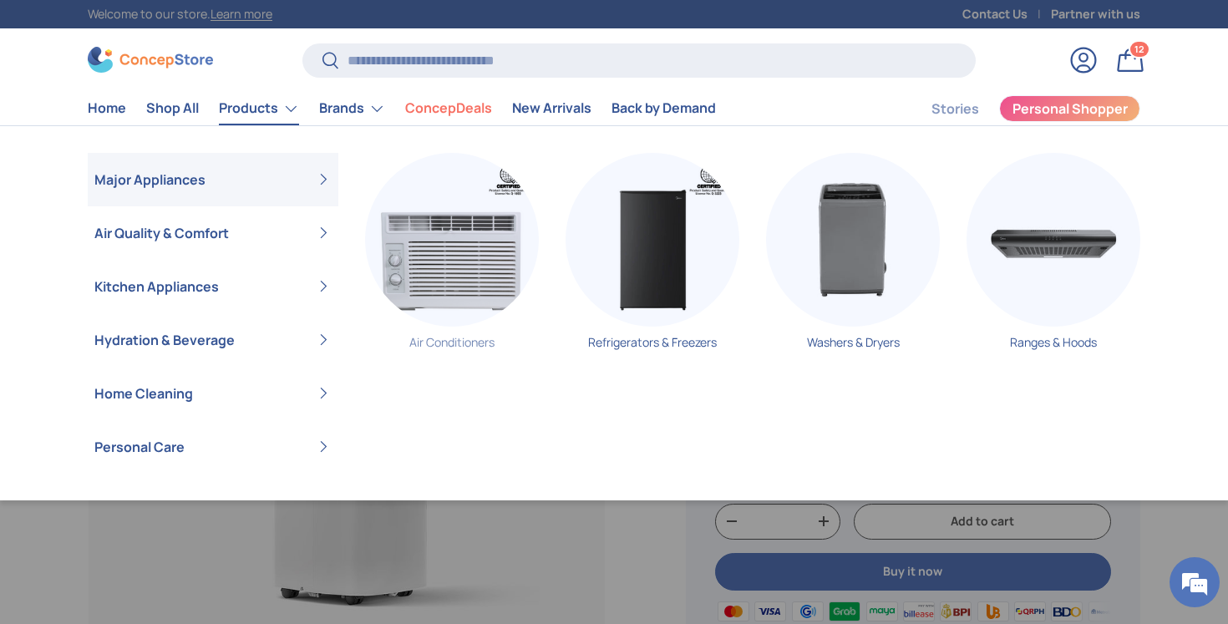
click at [416, 247] on img "Primary" at bounding box center [452, 240] width 174 height 174
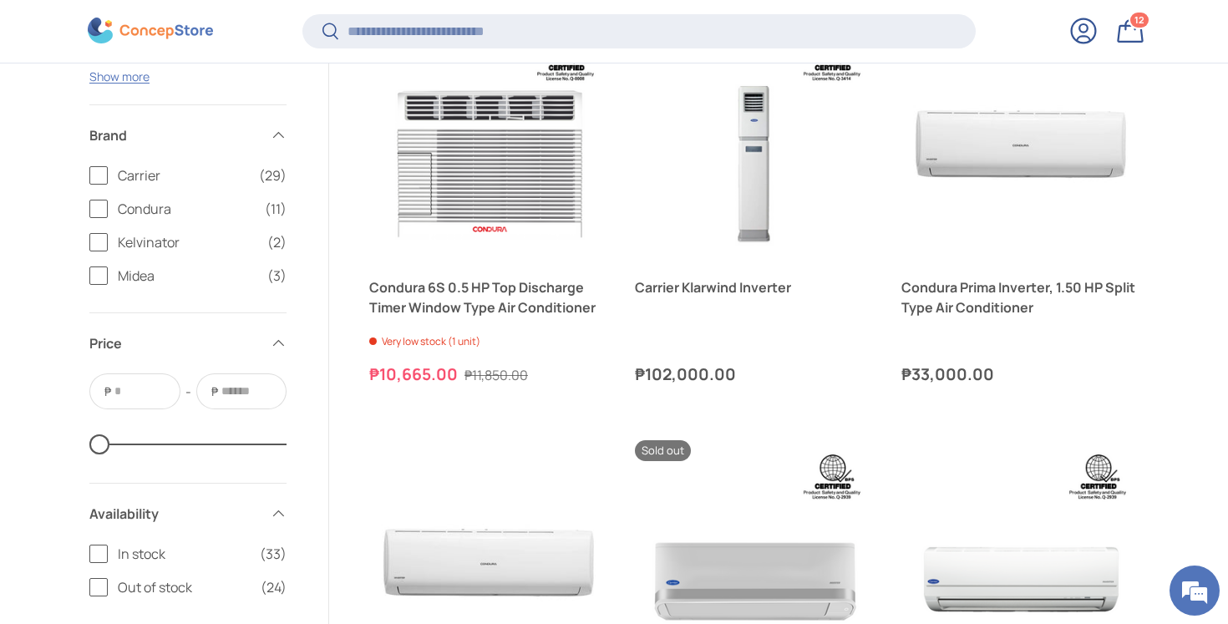
scroll to position [3087, 0]
